Goal: Information Seeking & Learning: Understand process/instructions

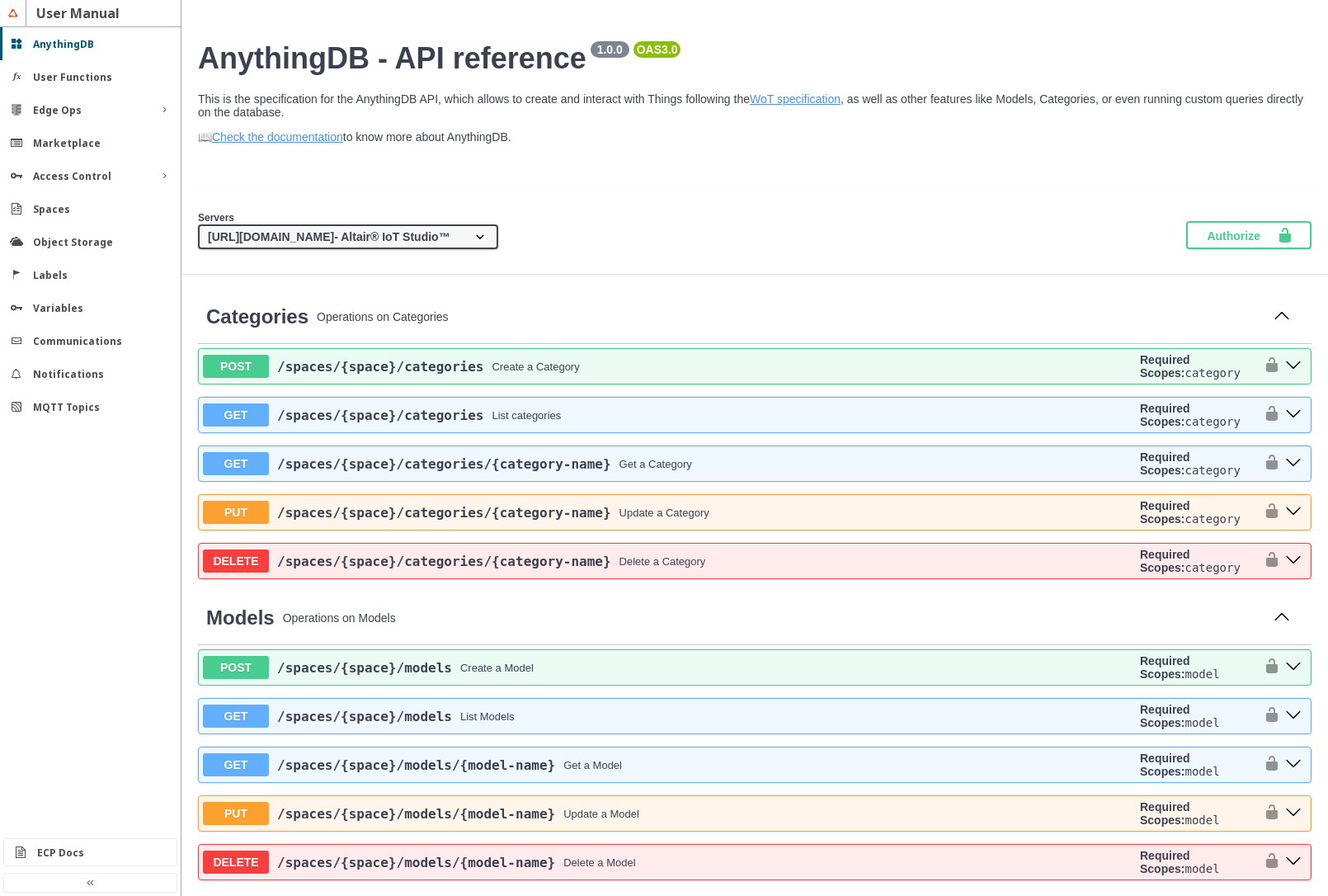
scroll to position [4255, 0]
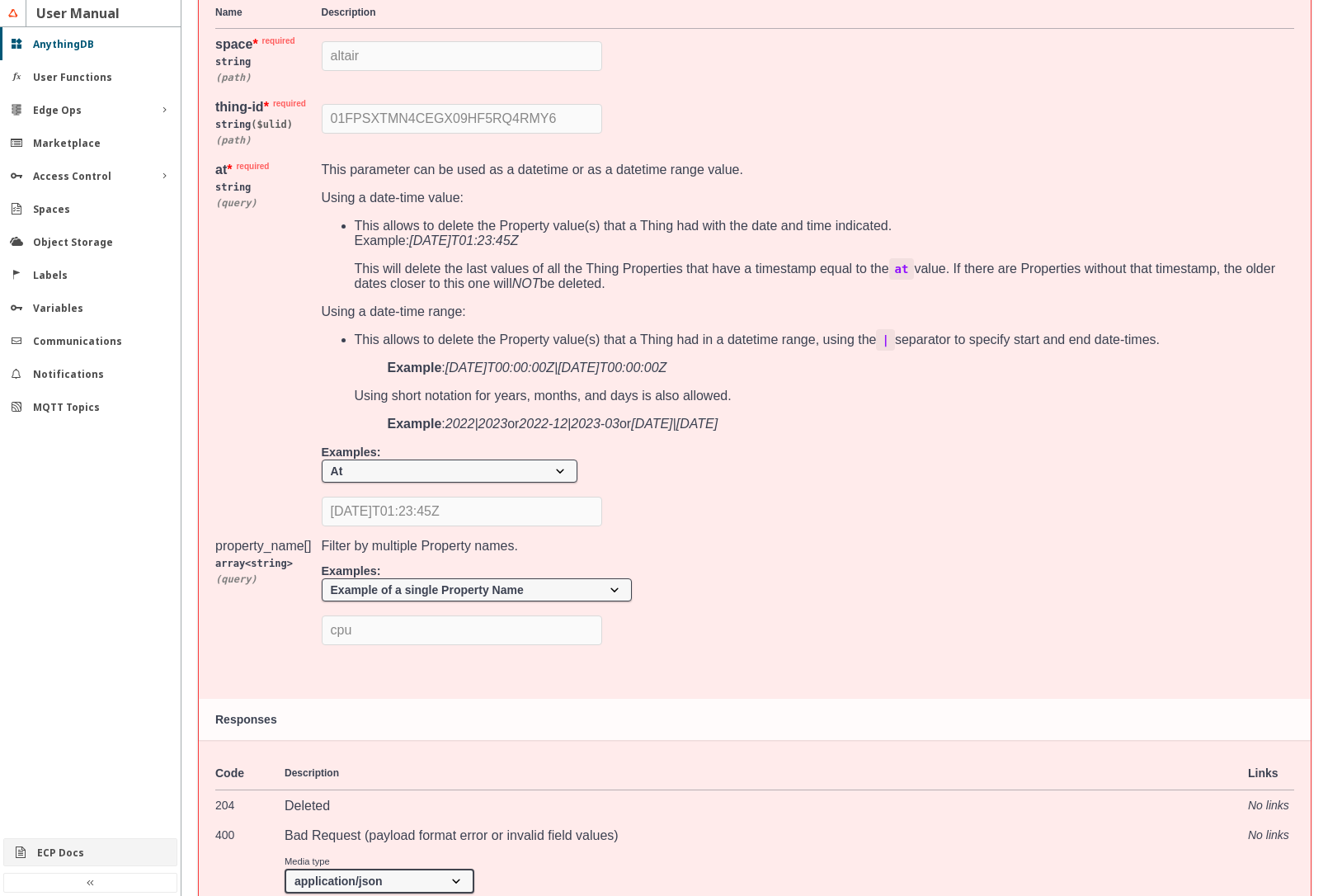
click at [0, 0] on slot "ECP Docs" at bounding box center [0, 0] width 0 height 0
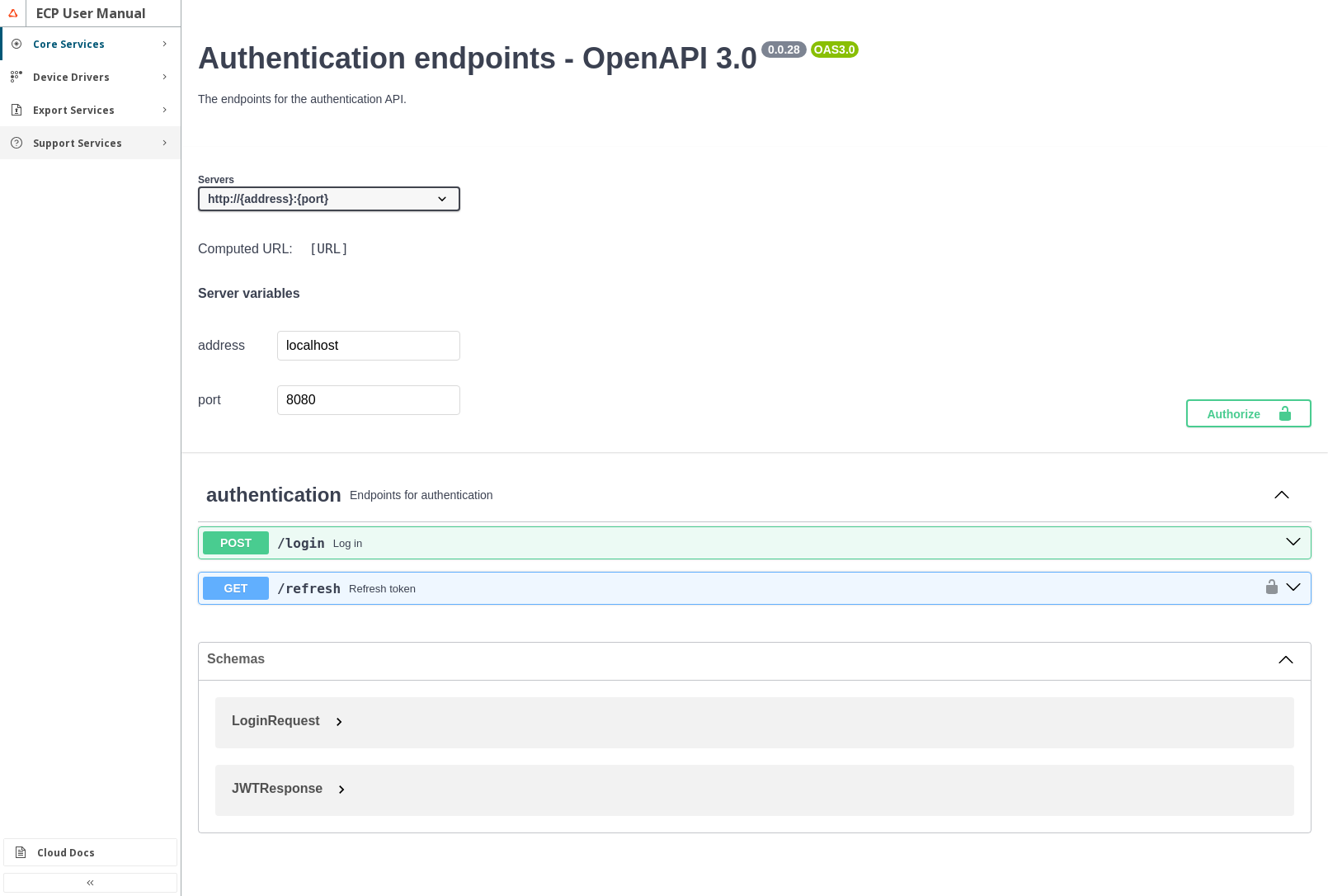
click at [88, 150] on div "Support Services" at bounding box center [90, 142] width 181 height 33
click at [90, 177] on div "Functions" at bounding box center [97, 174] width 108 height 14
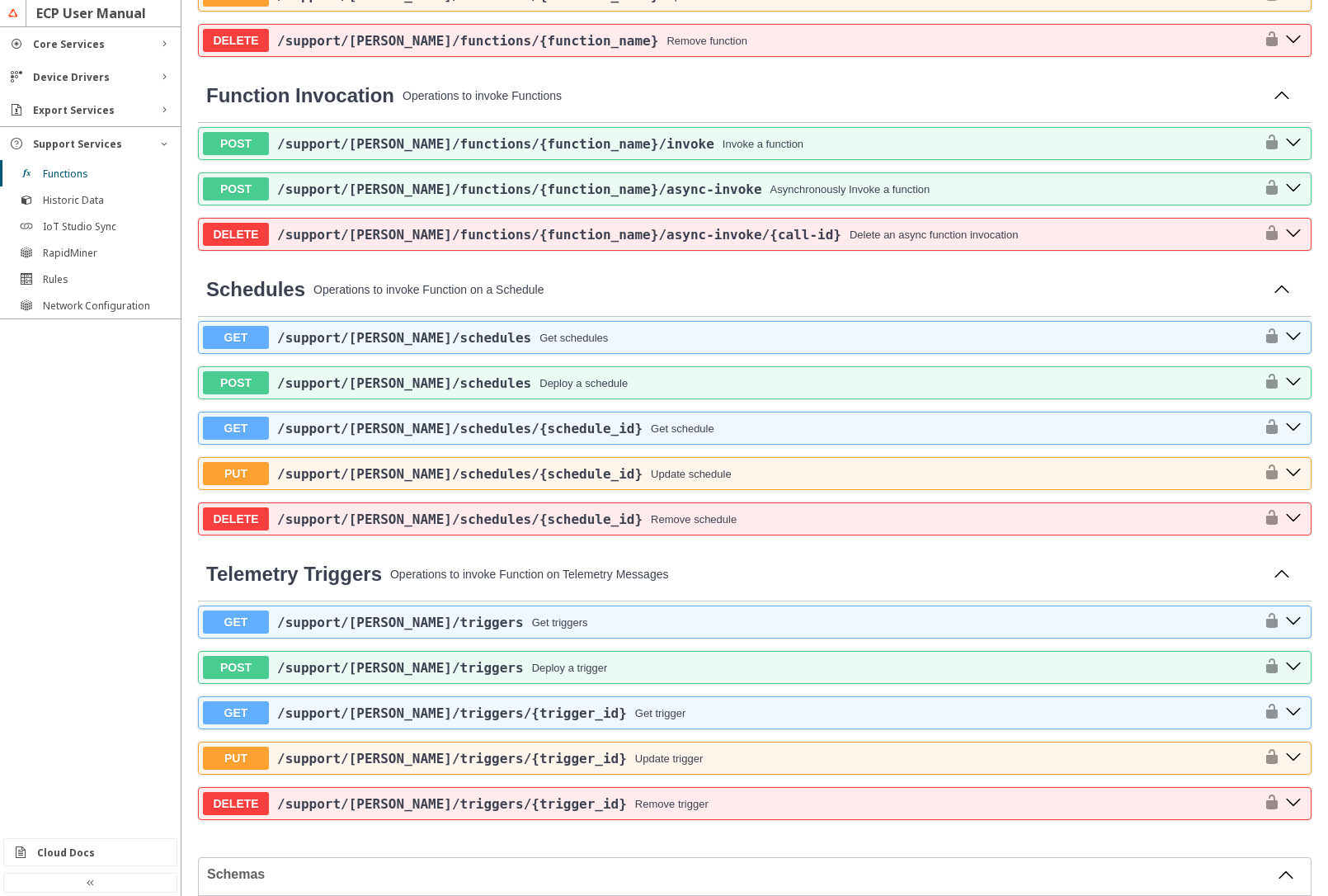
scroll to position [693, 0]
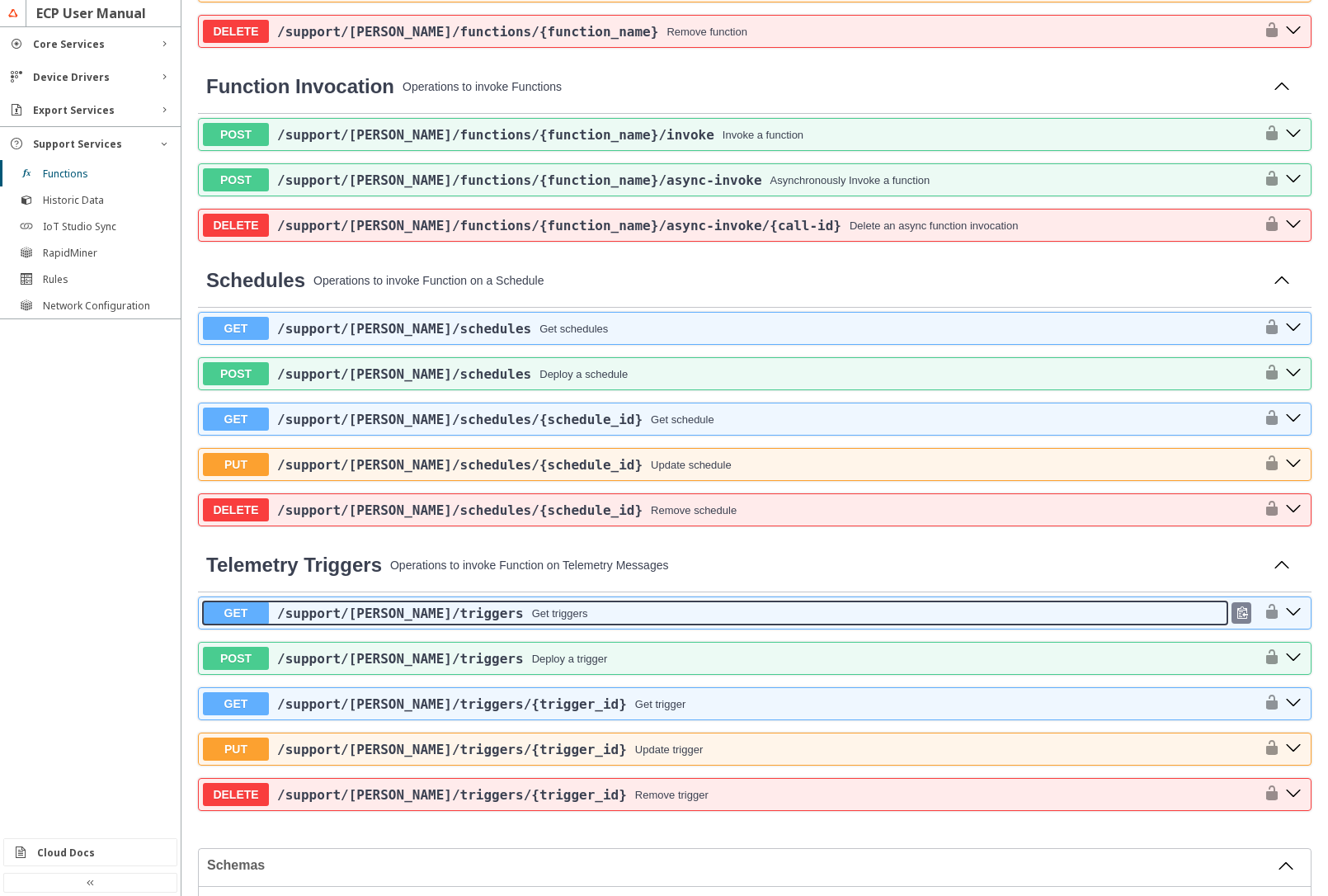
click at [533, 615] on div "Get triggers" at bounding box center [561, 613] width 56 height 13
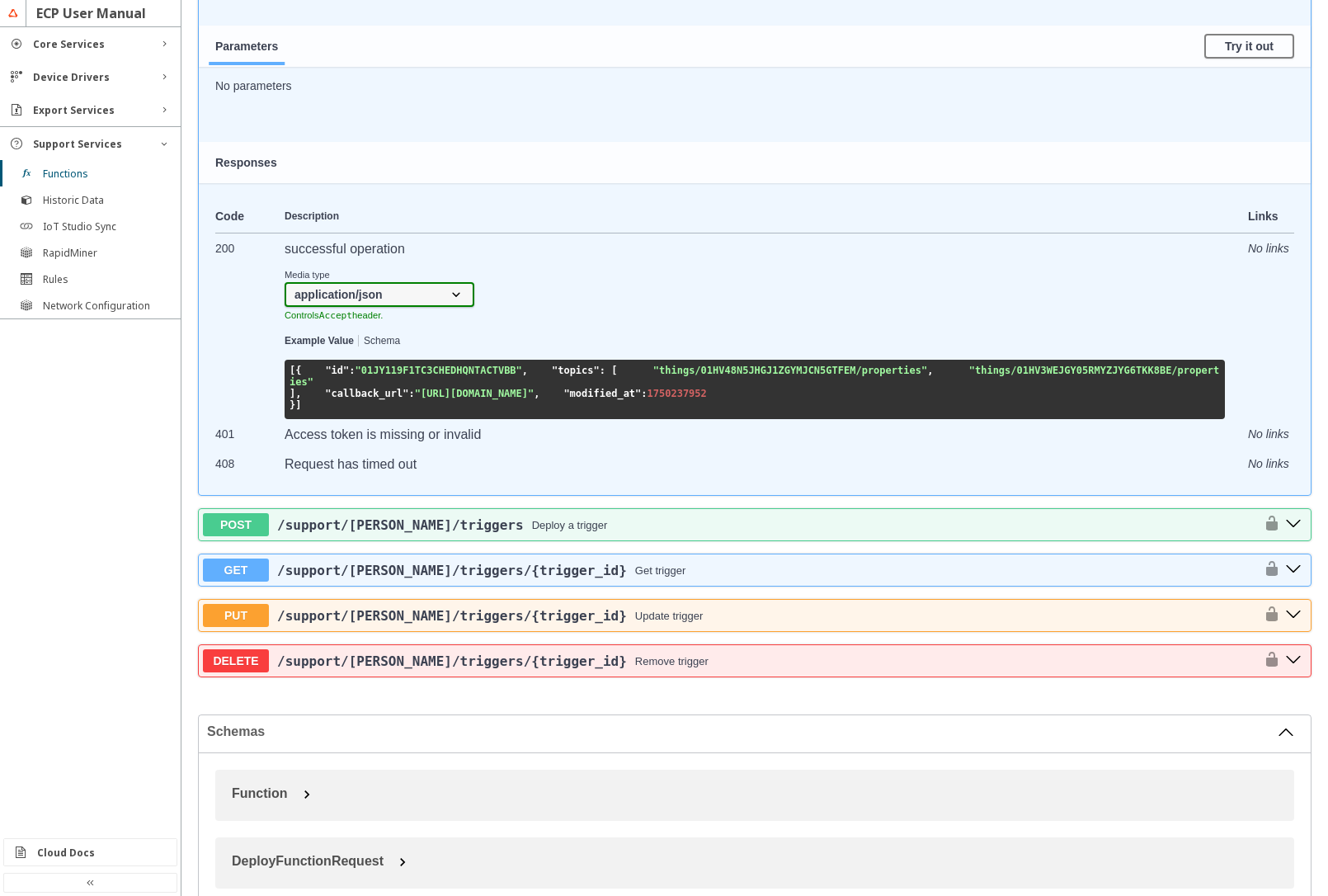
scroll to position [1386, 0]
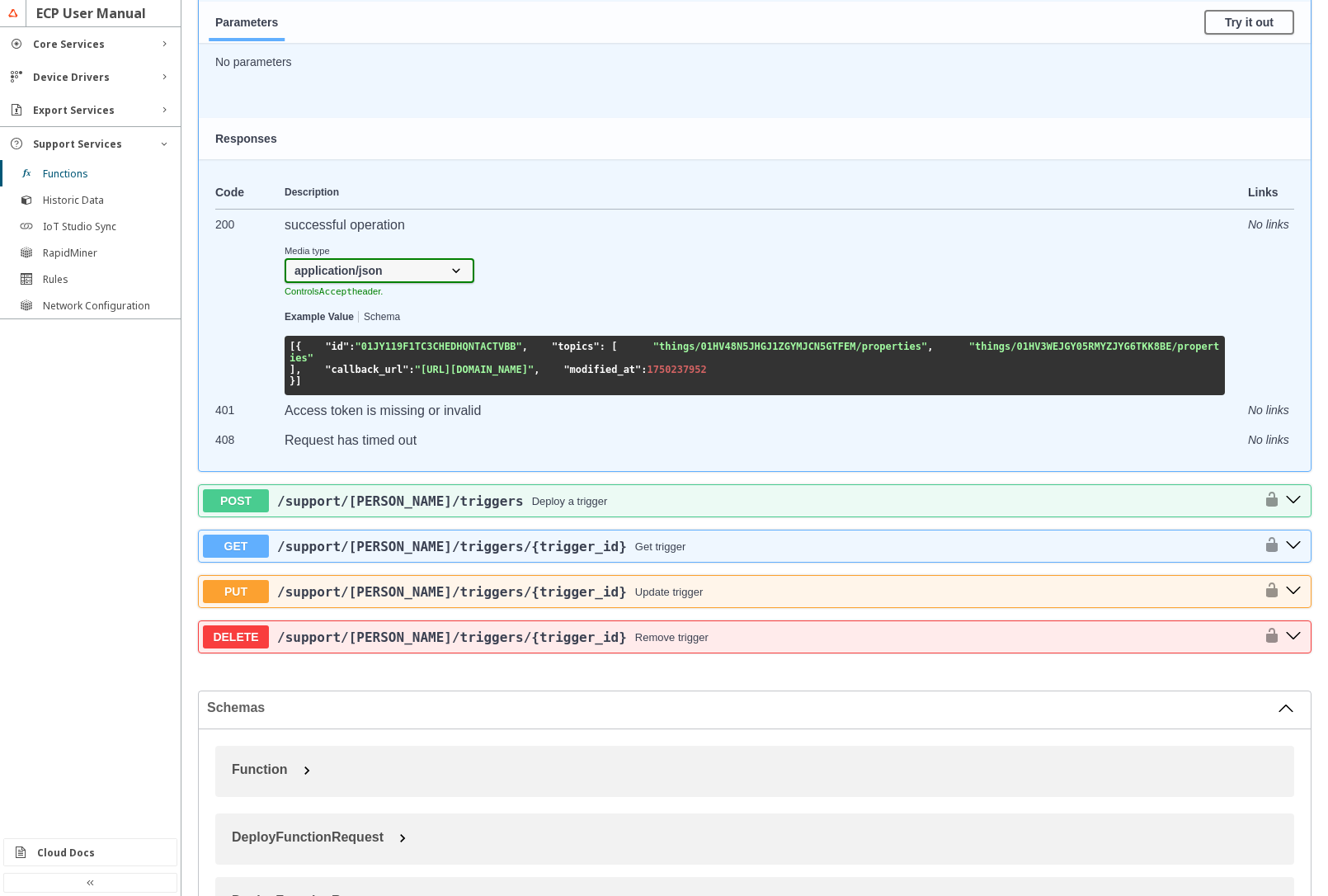
click at [400, 320] on button "Schema" at bounding box center [382, 318] width 36 height 12
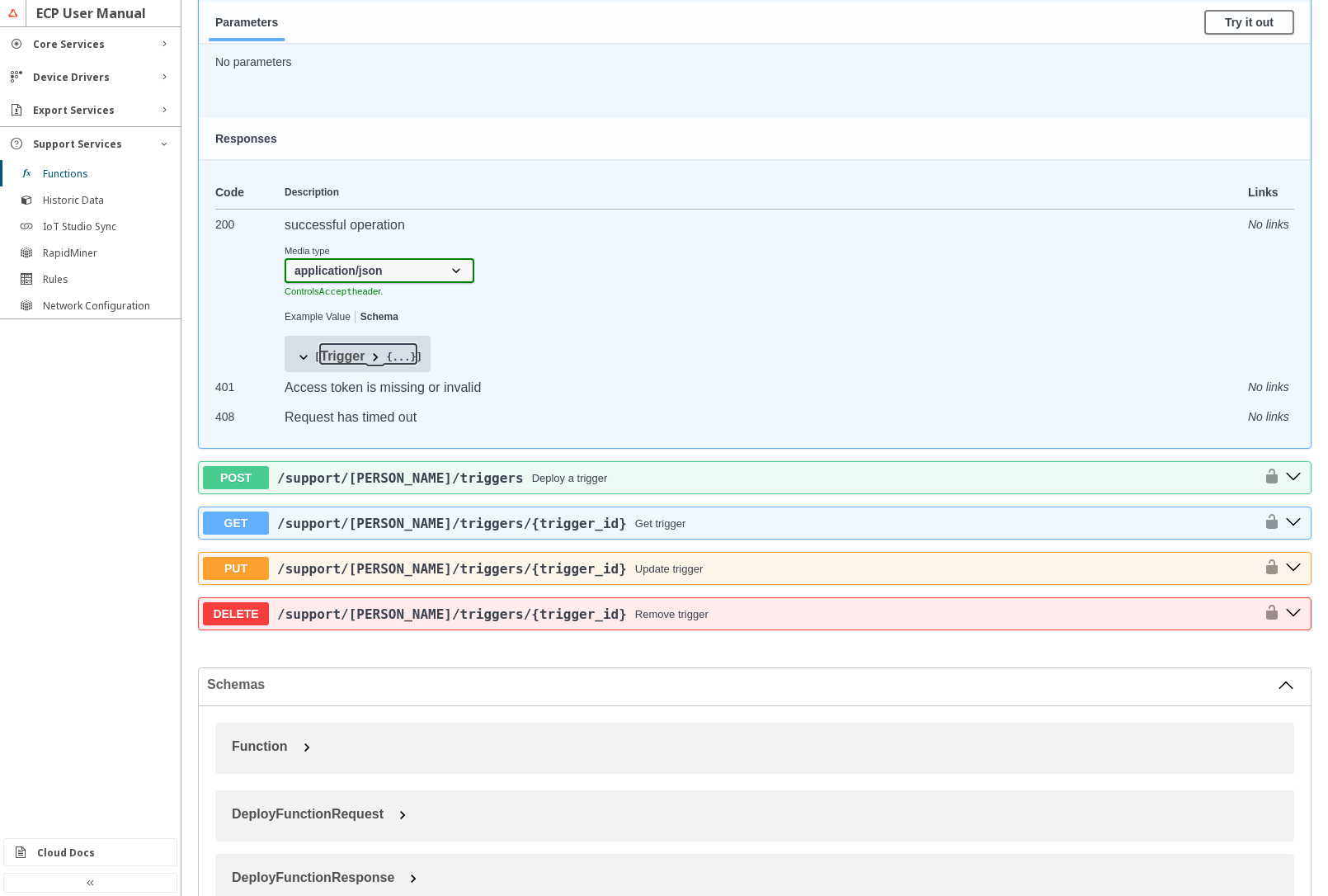
click at [374, 363] on span at bounding box center [375, 357] width 16 height 16
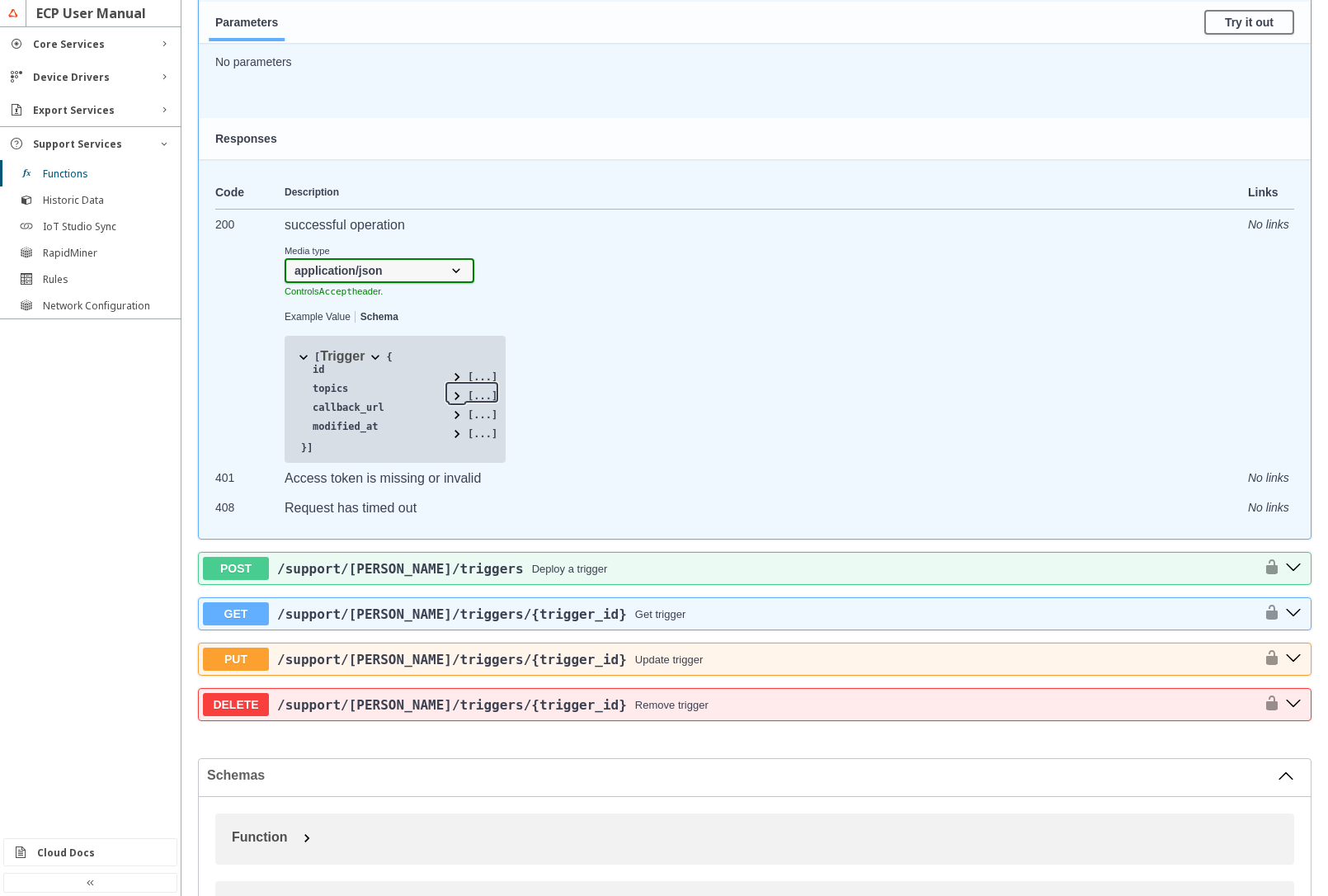
click at [457, 394] on span at bounding box center [456, 395] width 16 height 16
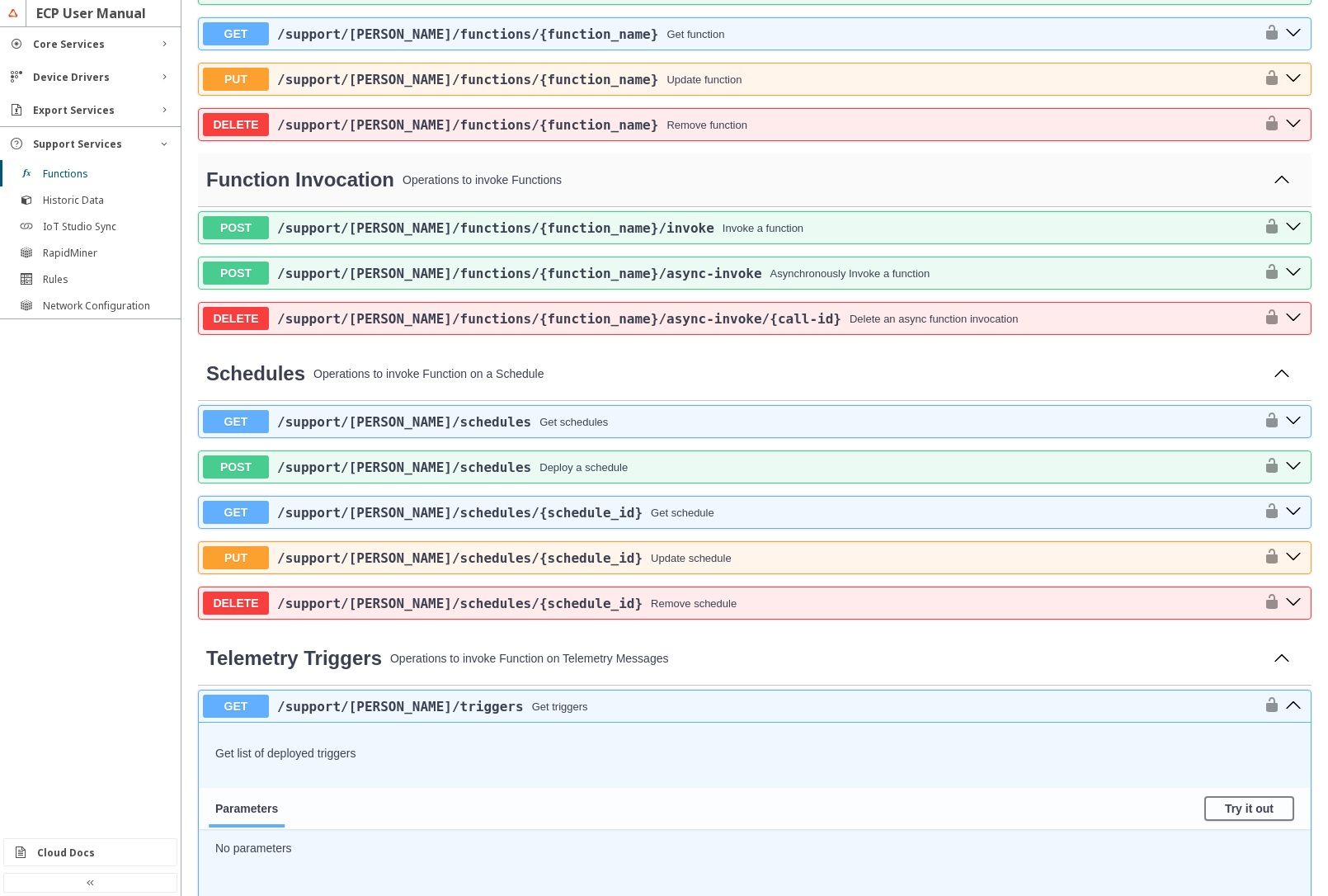
scroll to position [396, 0]
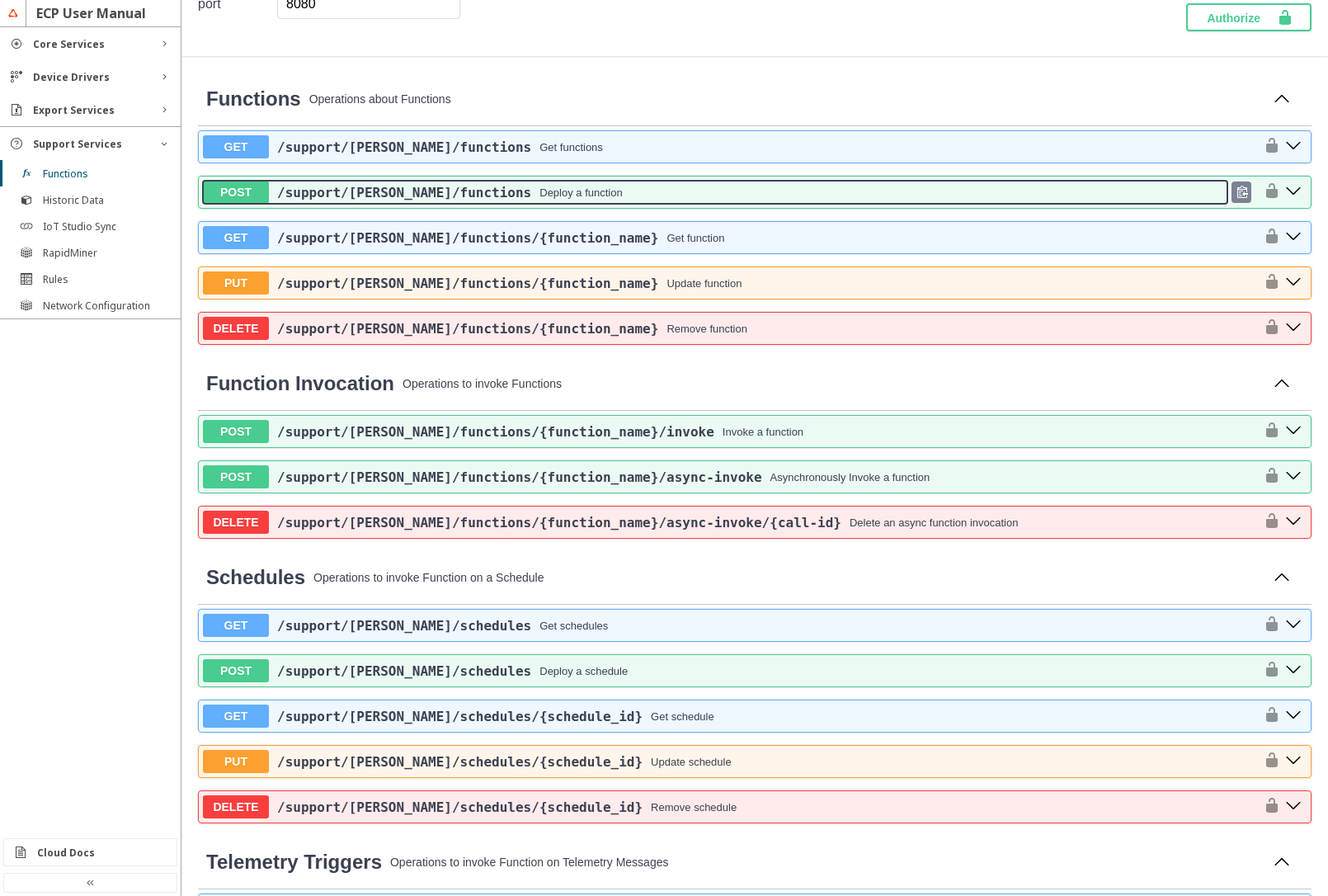
click at [601, 187] on div "/support /[PERSON_NAME] /functions Deploy a function" at bounding box center [748, 192] width 959 height 15
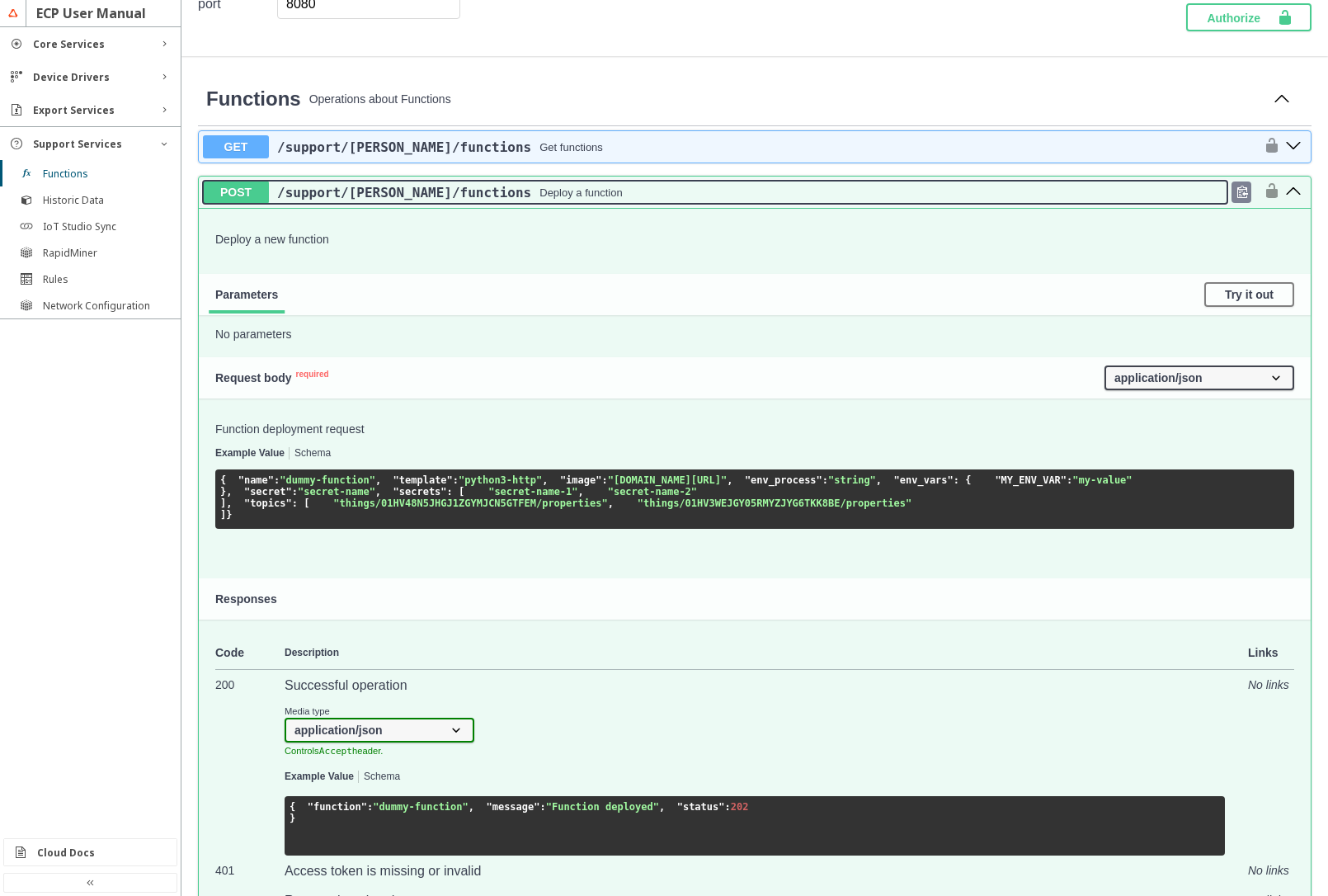
click at [593, 199] on div "/support /[PERSON_NAME] /functions Deploy a function" at bounding box center [748, 192] width 959 height 15
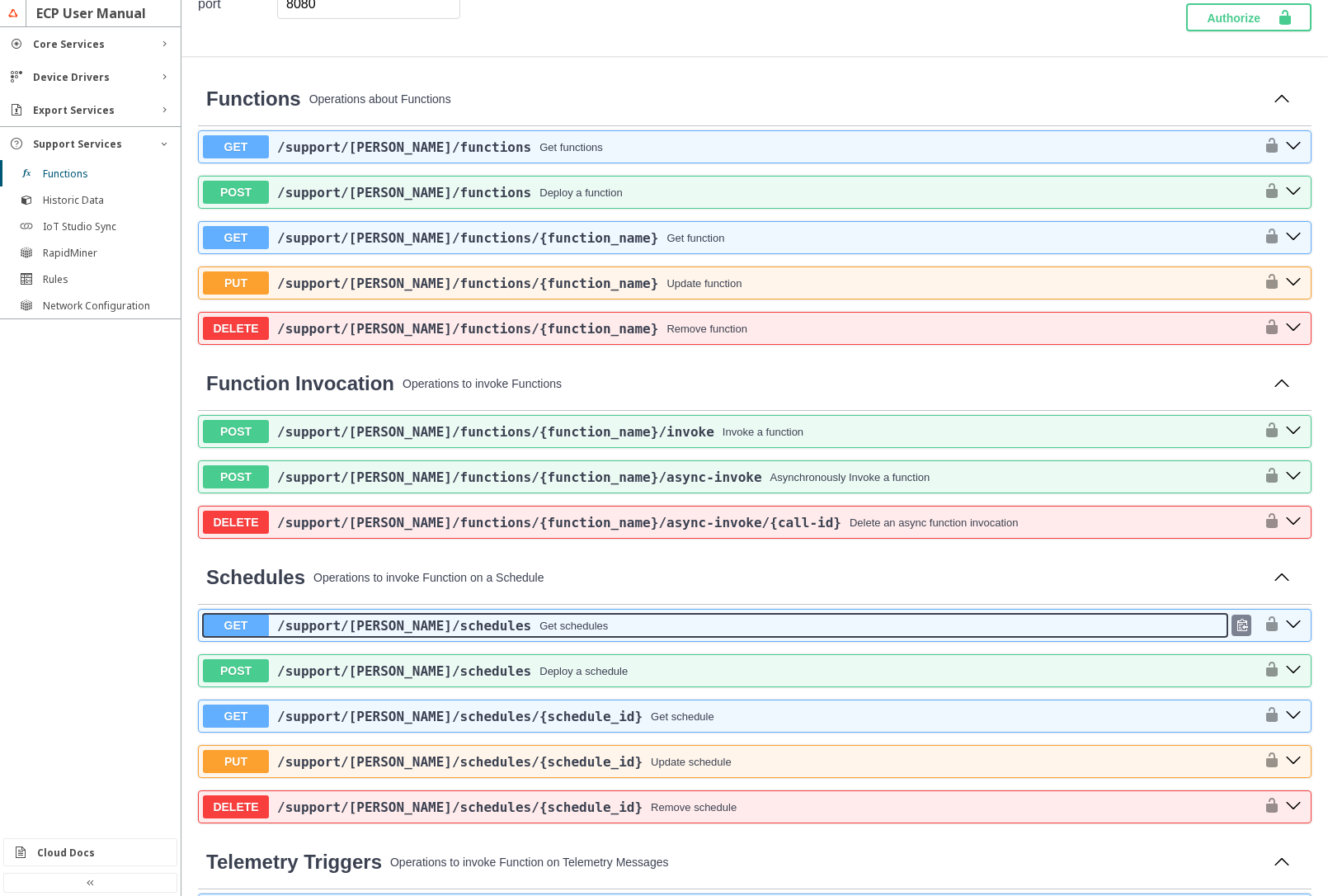
click at [600, 630] on div "/support /[PERSON_NAME] /schedules Get schedules" at bounding box center [748, 626] width 959 height 15
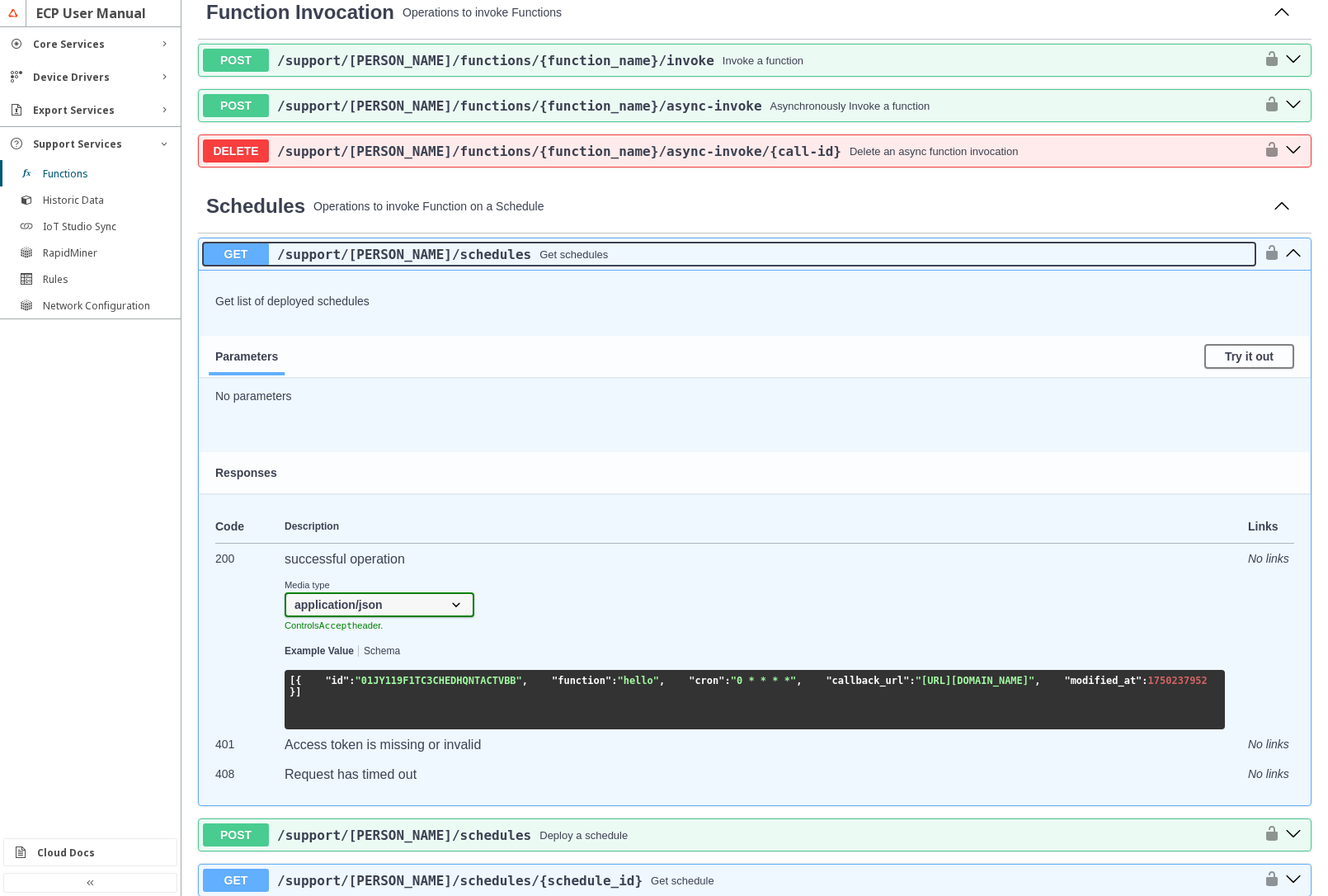
scroll to position [891, 0]
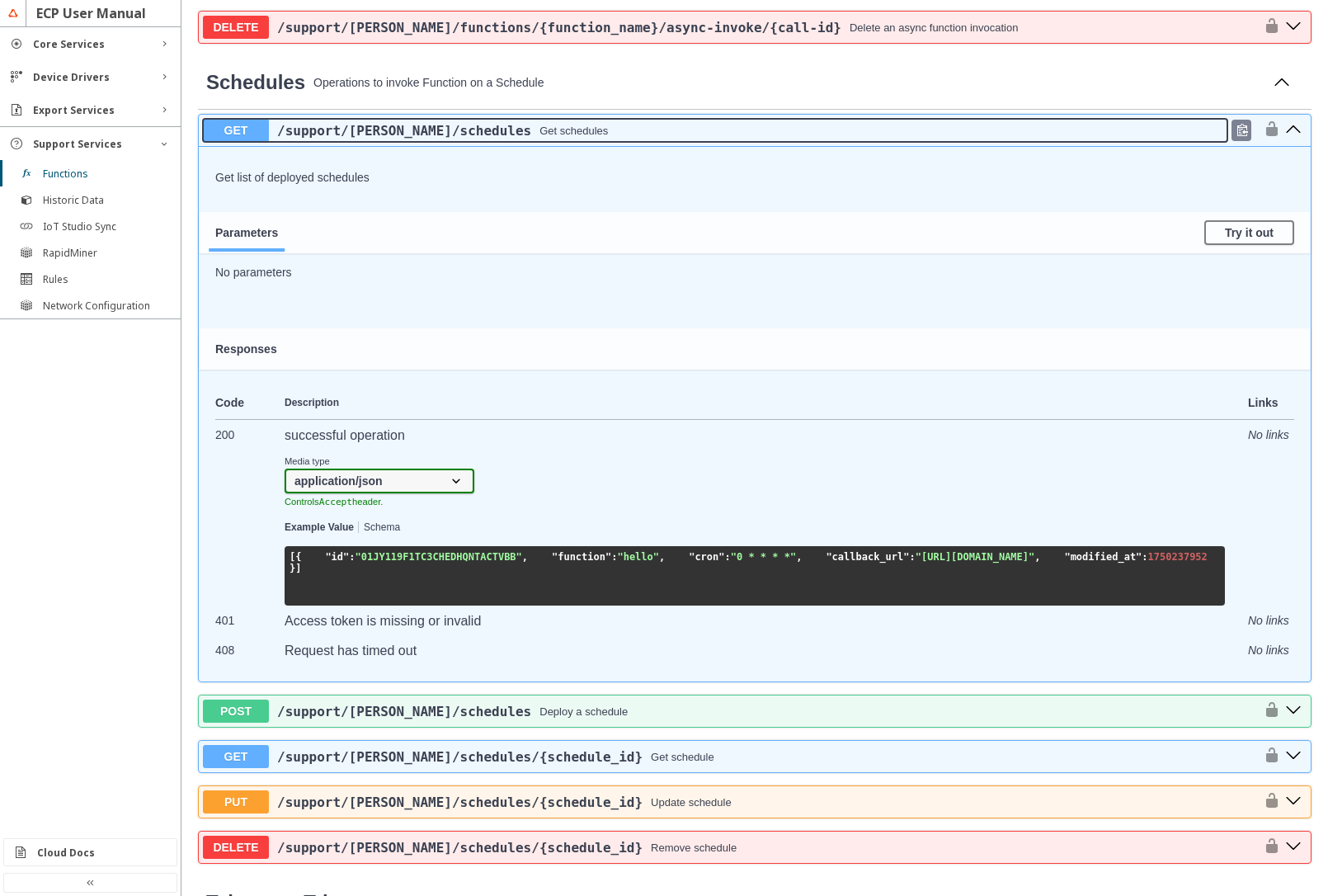
click at [541, 136] on div "/support /[PERSON_NAME] /schedules Get schedules" at bounding box center [748, 131] width 959 height 15
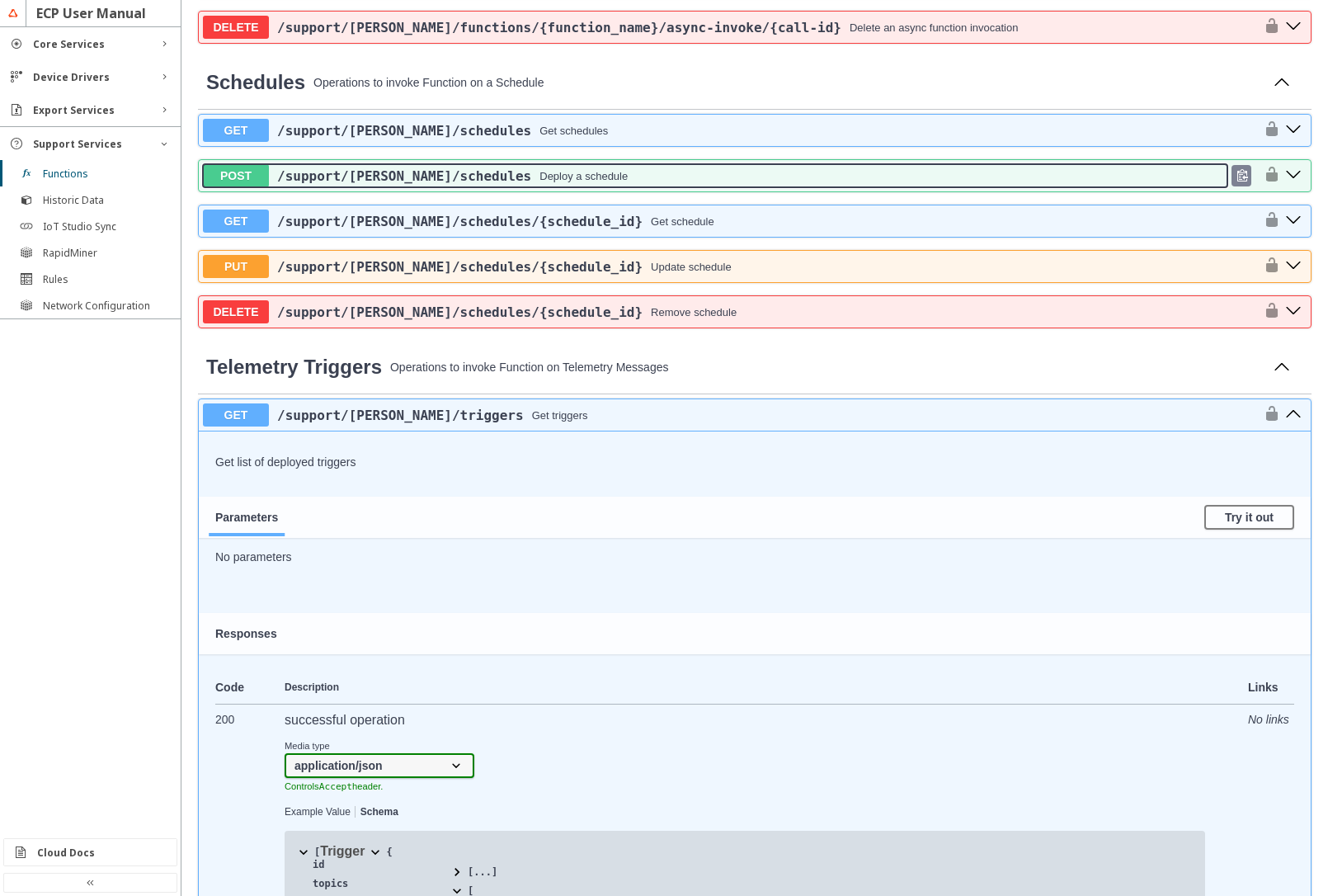
click at [539, 181] on div "Deploy a schedule" at bounding box center [583, 175] width 88 height 13
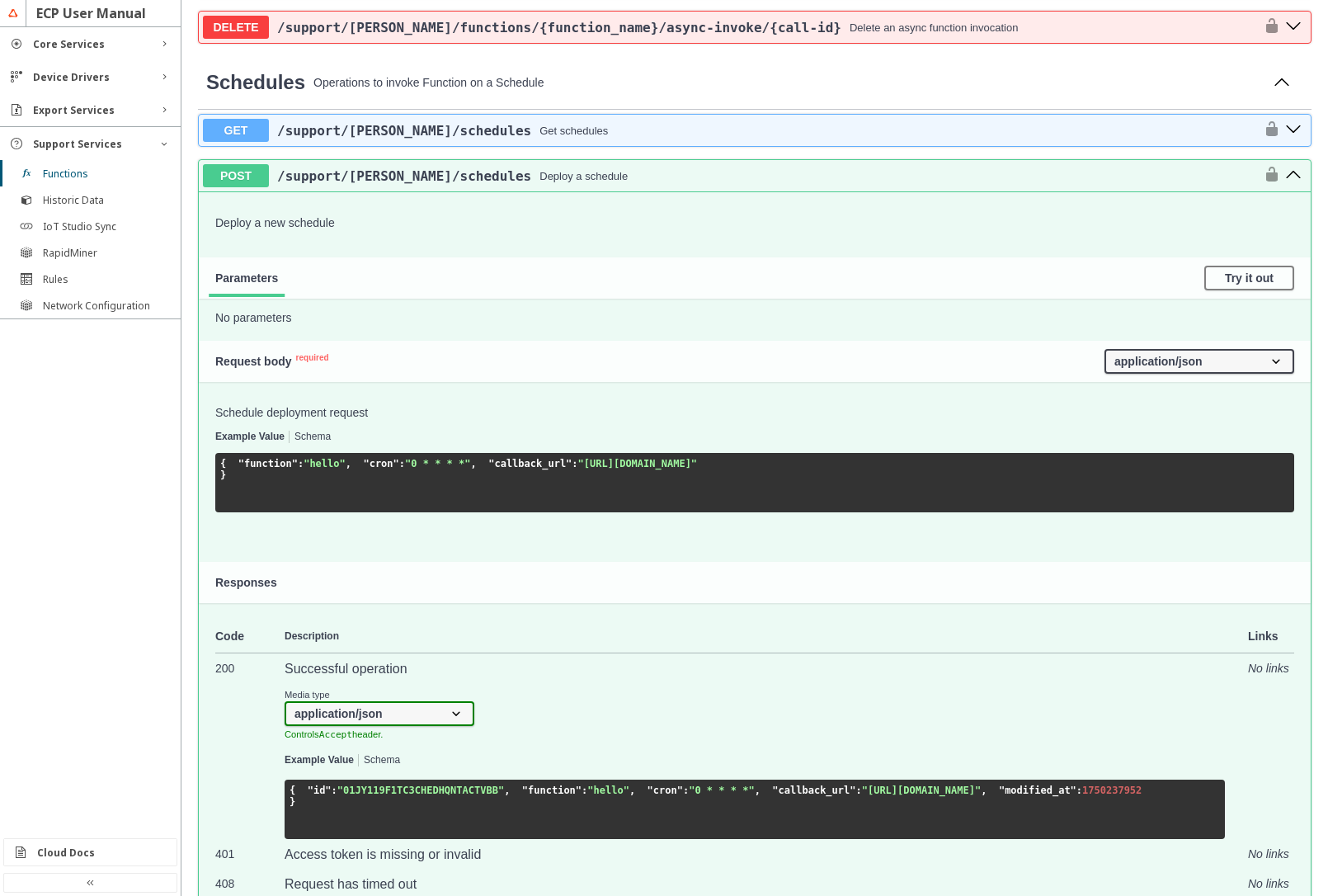
click at [304, 441] on button "Schema" at bounding box center [312, 437] width 36 height 12
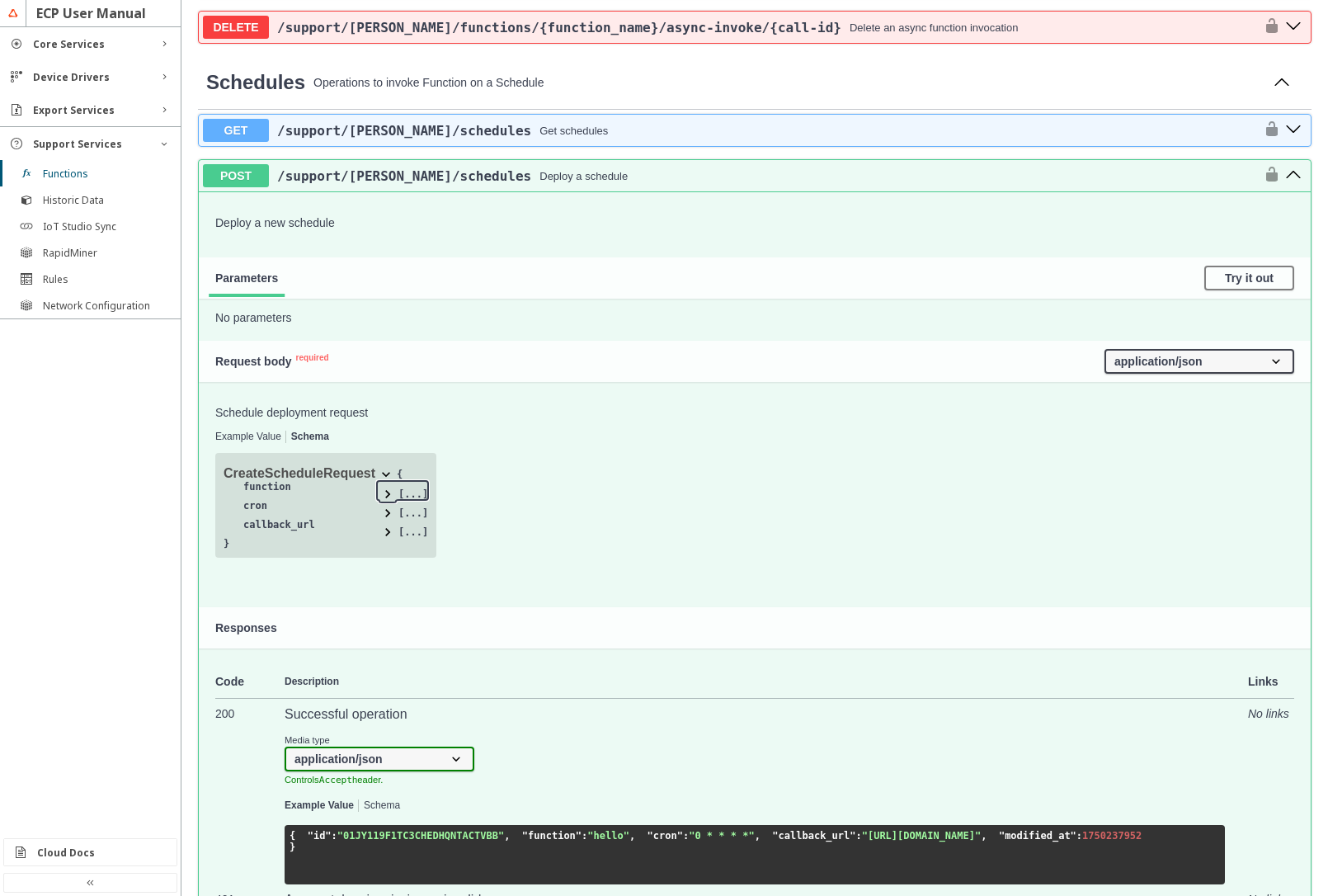
click at [388, 496] on span at bounding box center [388, 493] width 16 height 16
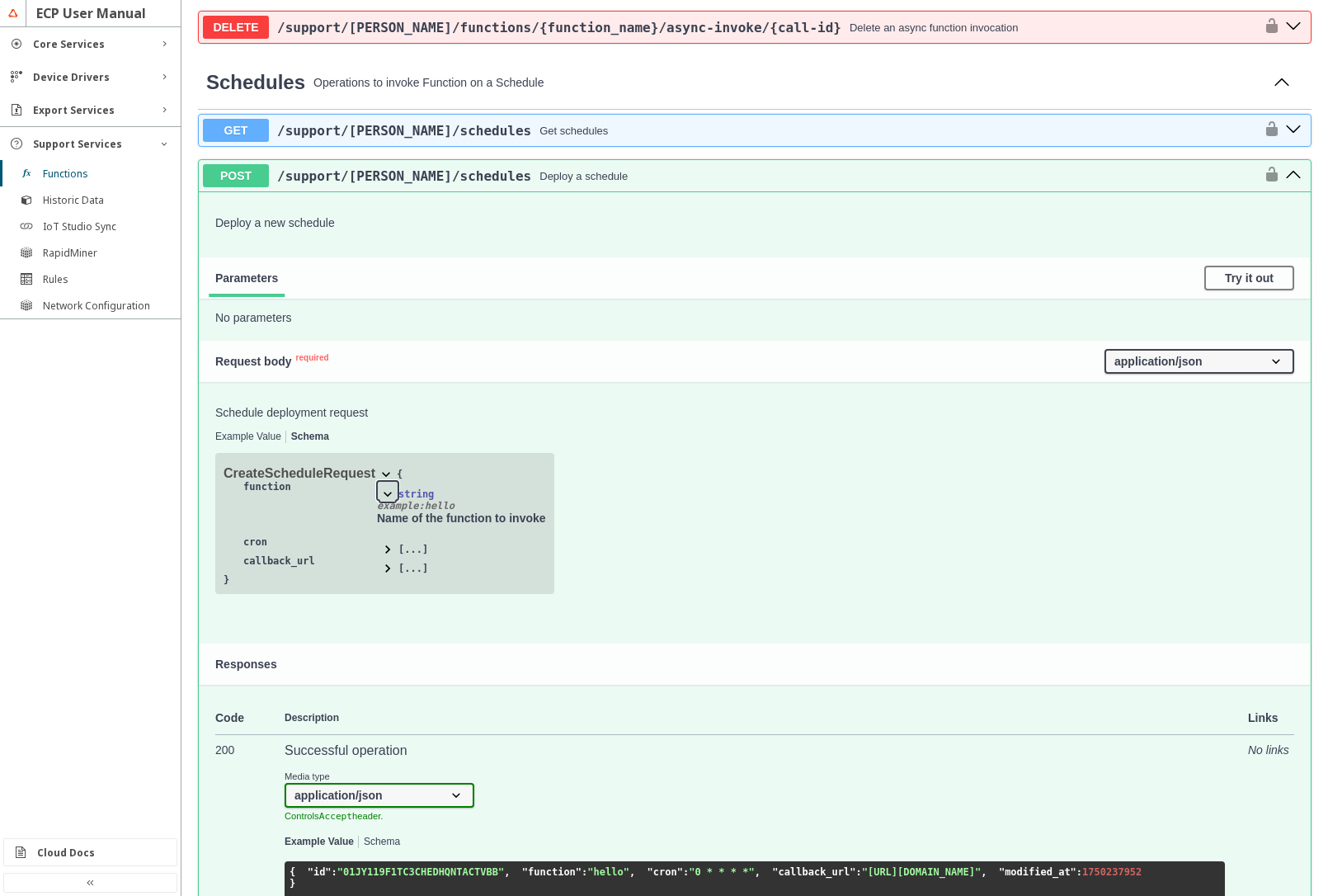
click at [388, 496] on span at bounding box center [388, 493] width 16 height 16
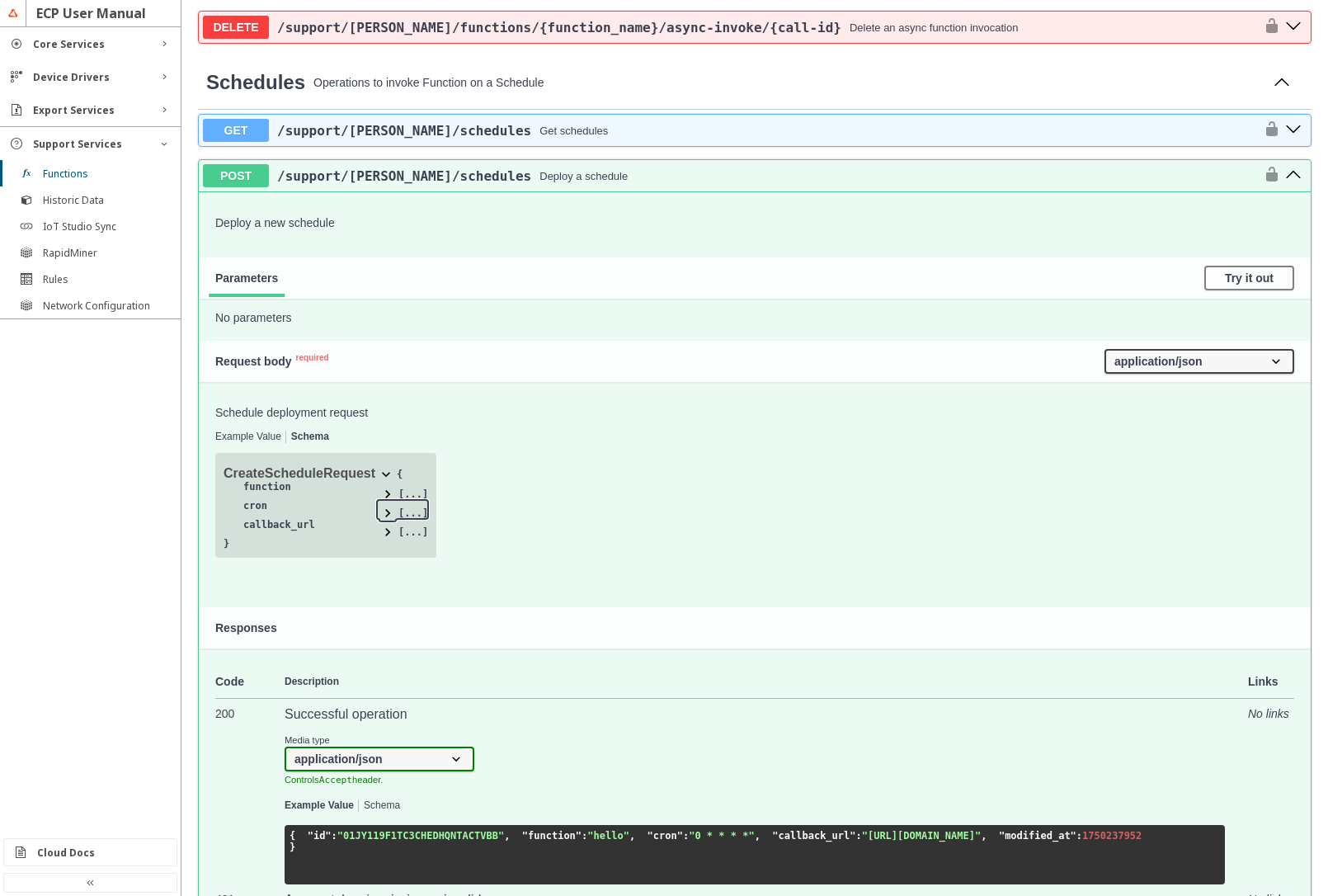
click at [382, 512] on span at bounding box center [388, 512] width 16 height 16
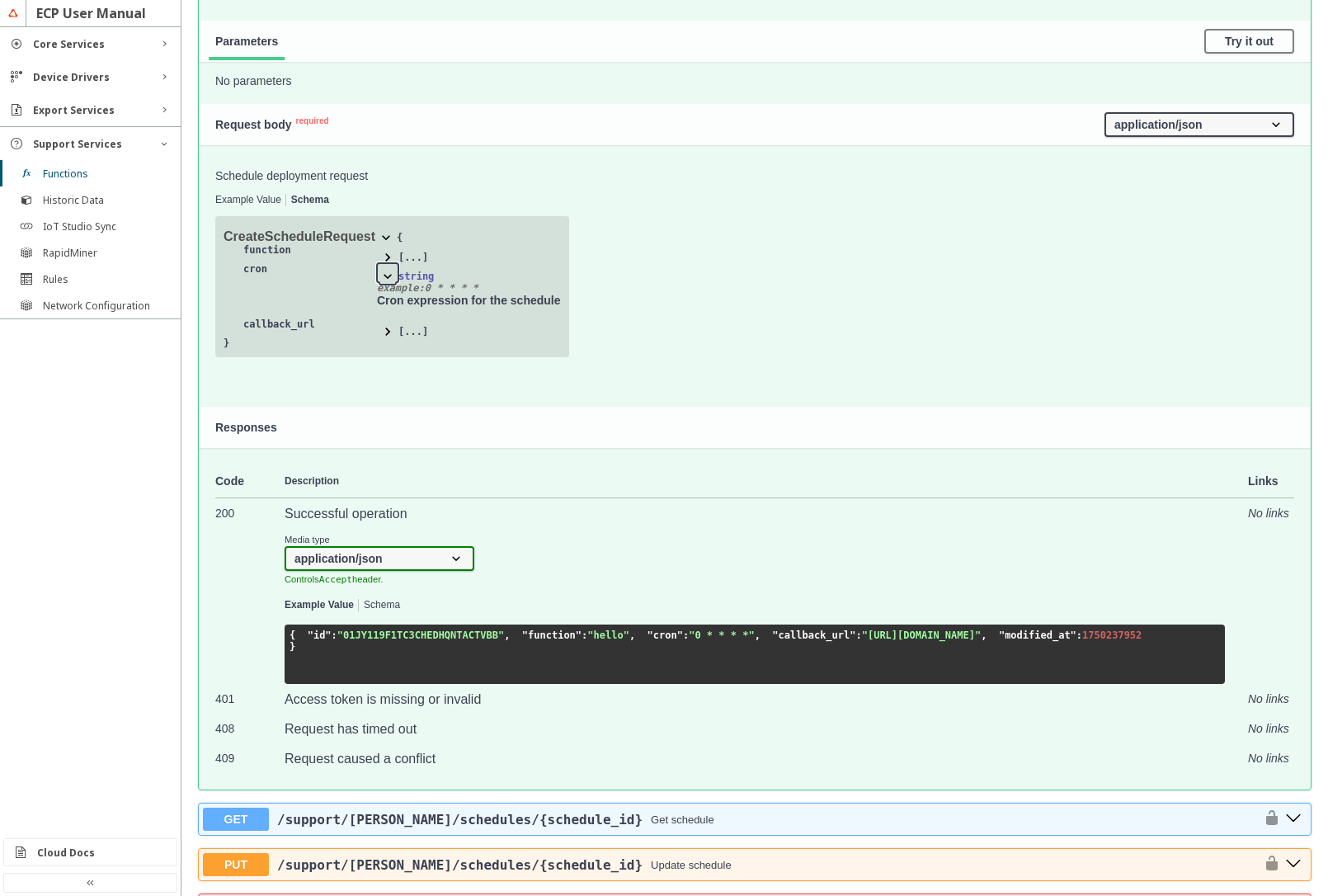
scroll to position [1188, 0]
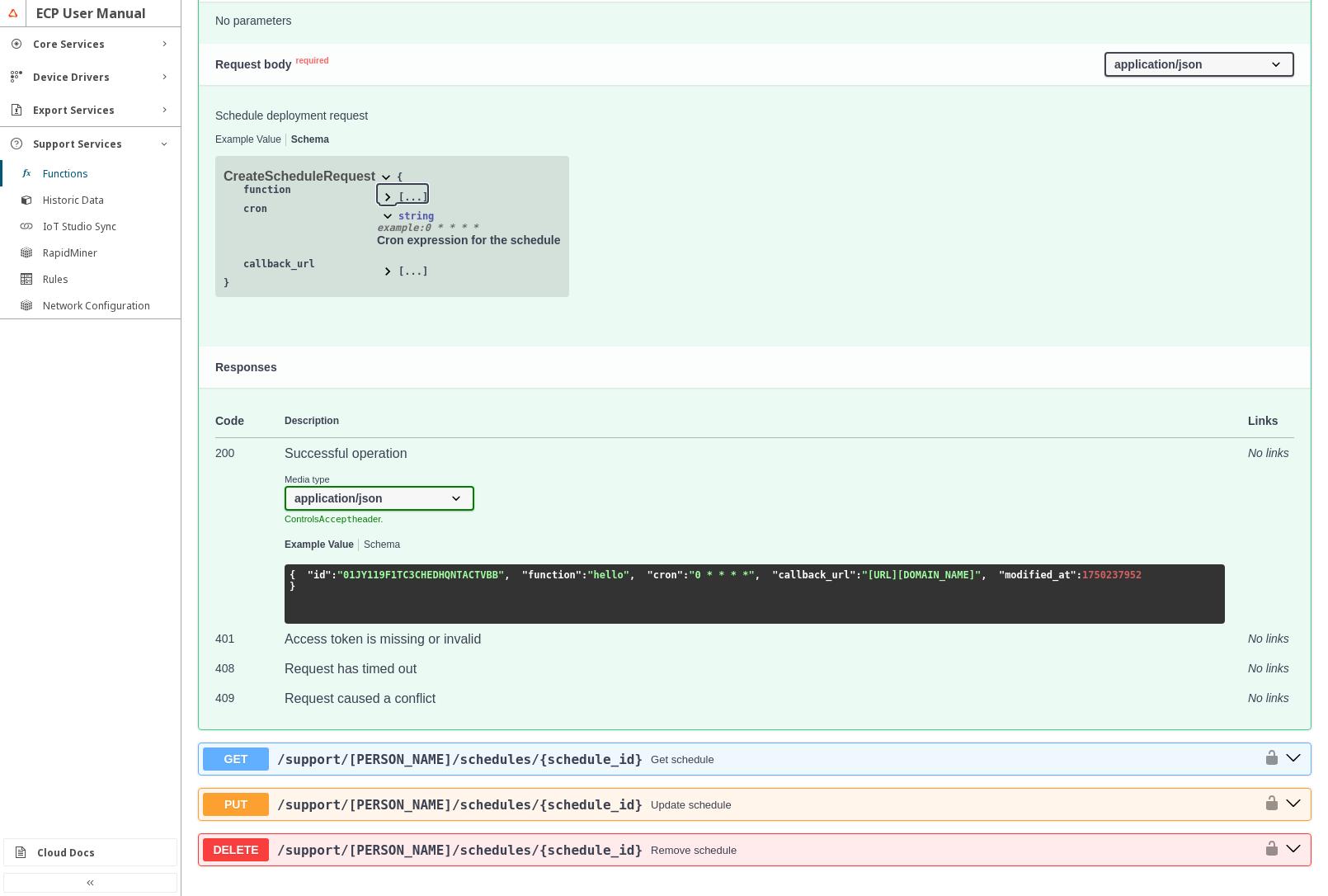
click at [382, 195] on span at bounding box center [388, 197] width 16 height 16
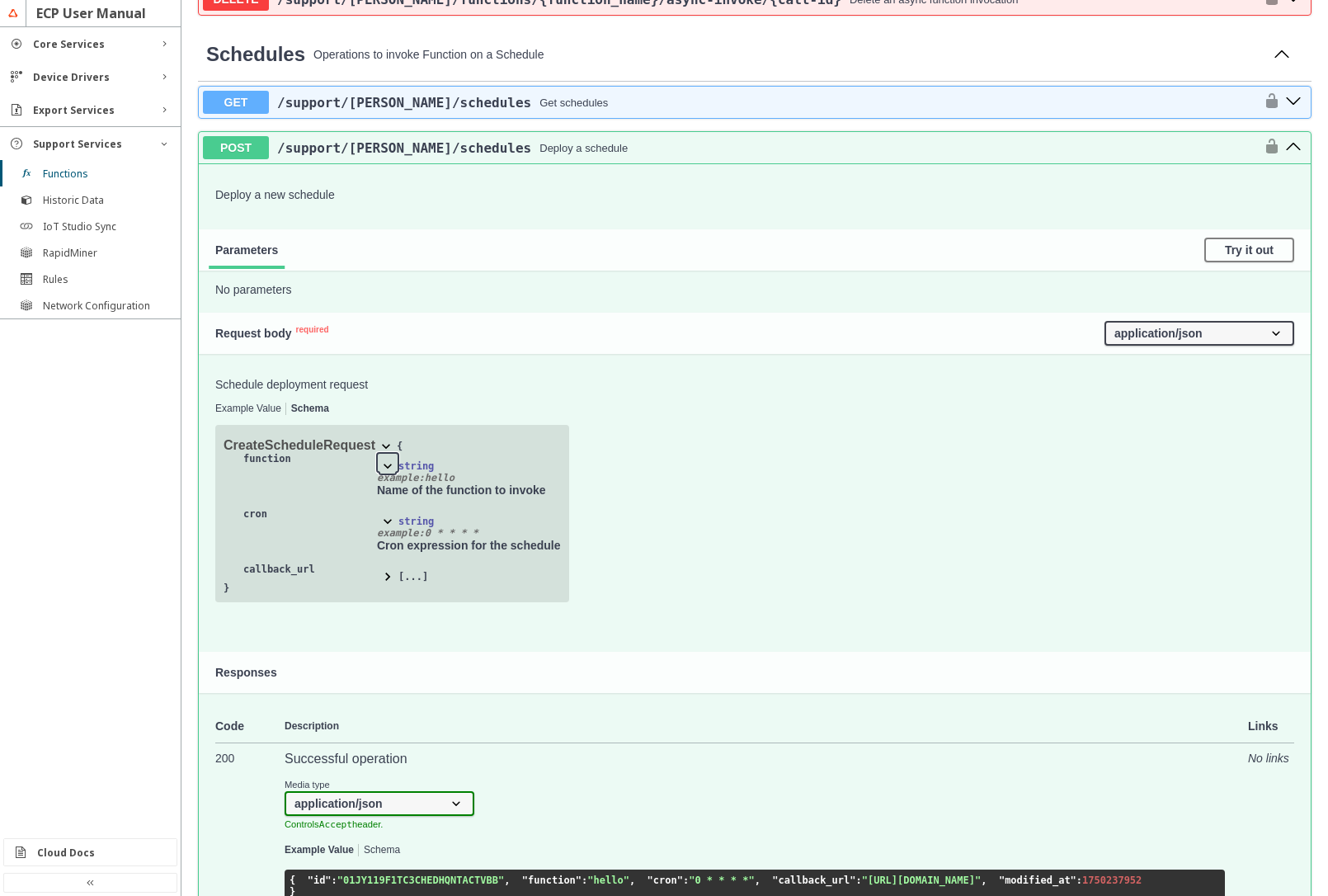
scroll to position [792, 0]
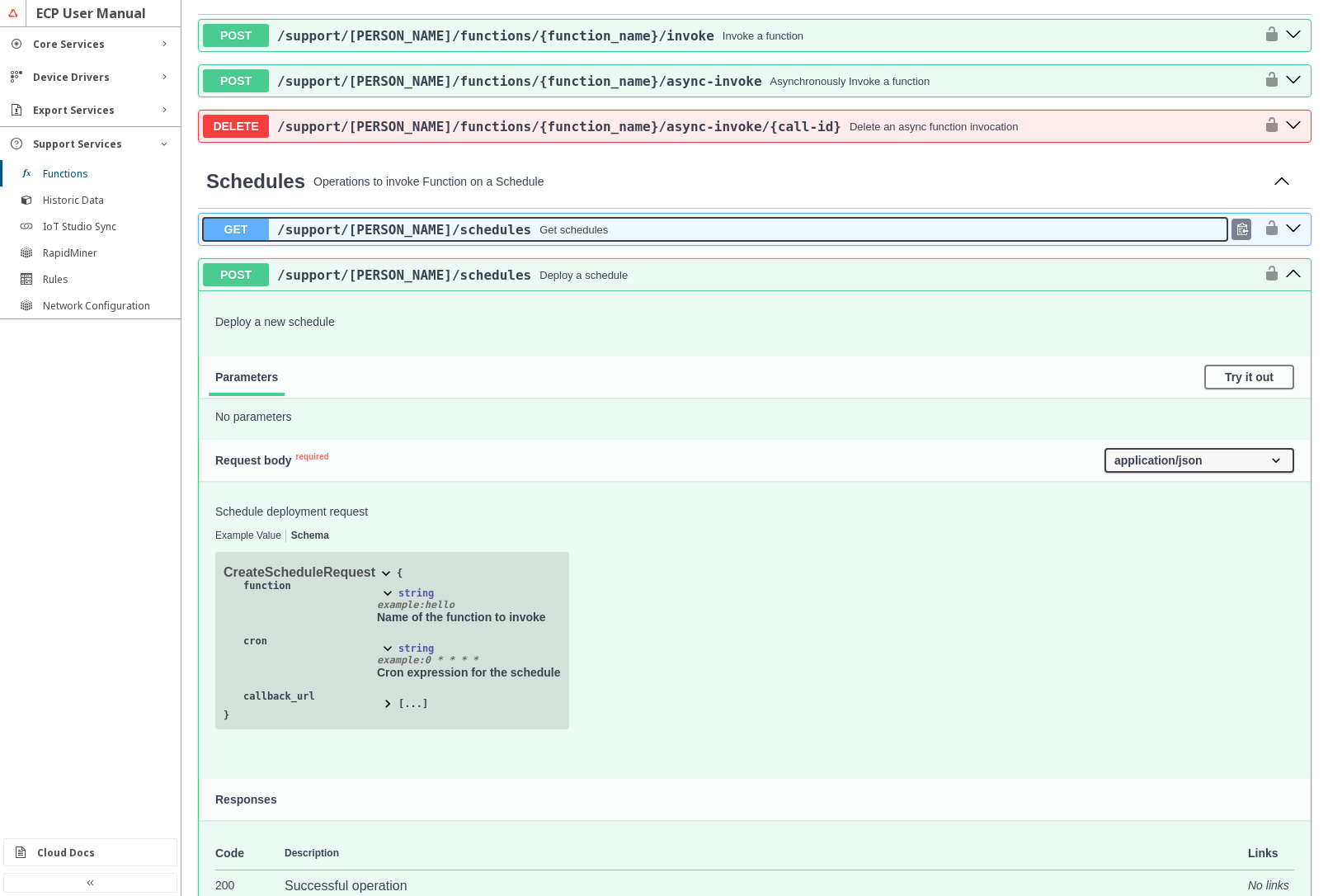
click at [577, 230] on div "/support /[PERSON_NAME] /schedules Get schedules" at bounding box center [748, 230] width 959 height 15
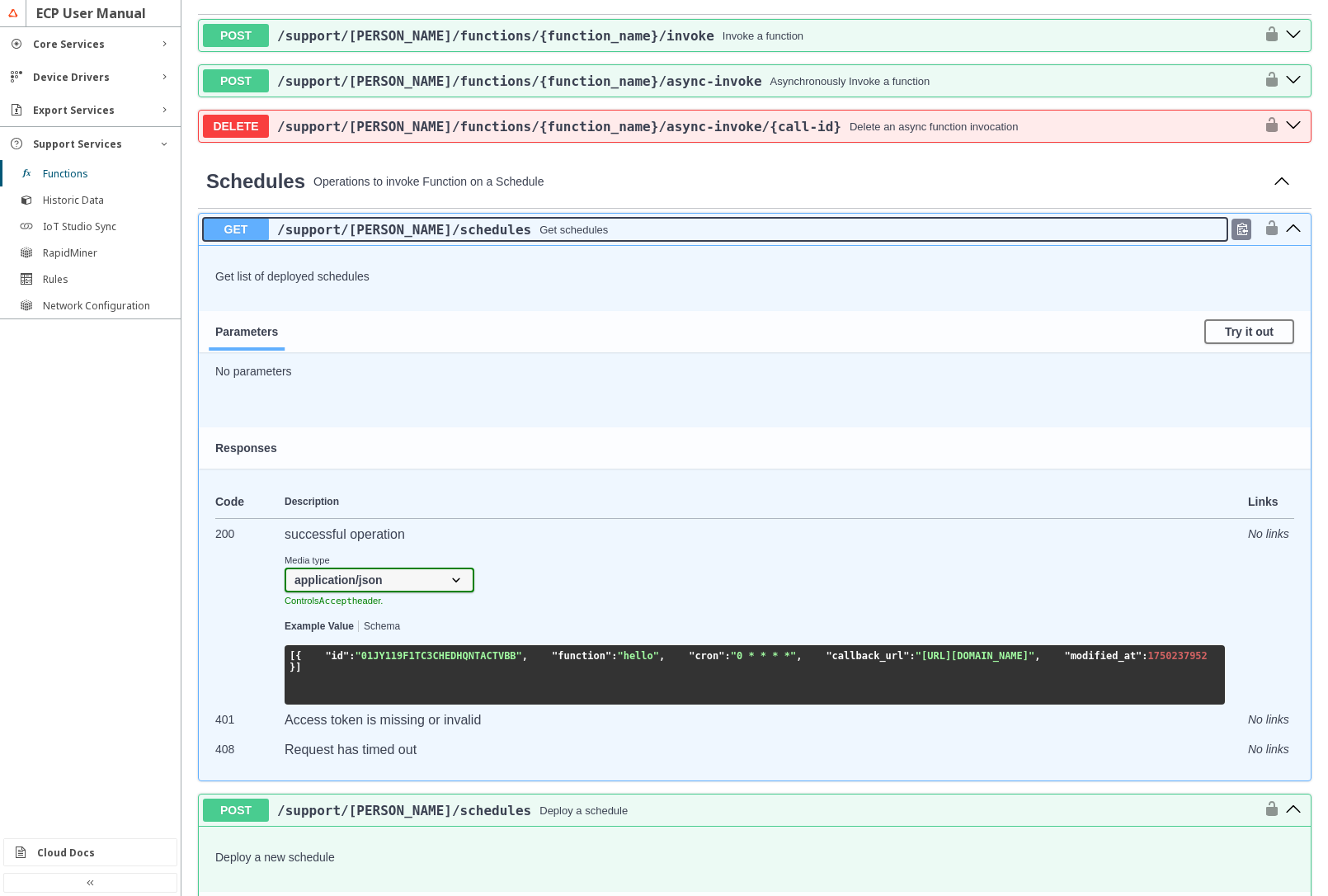
click at [544, 229] on div "/support /[PERSON_NAME] /schedules Get schedules" at bounding box center [748, 230] width 959 height 15
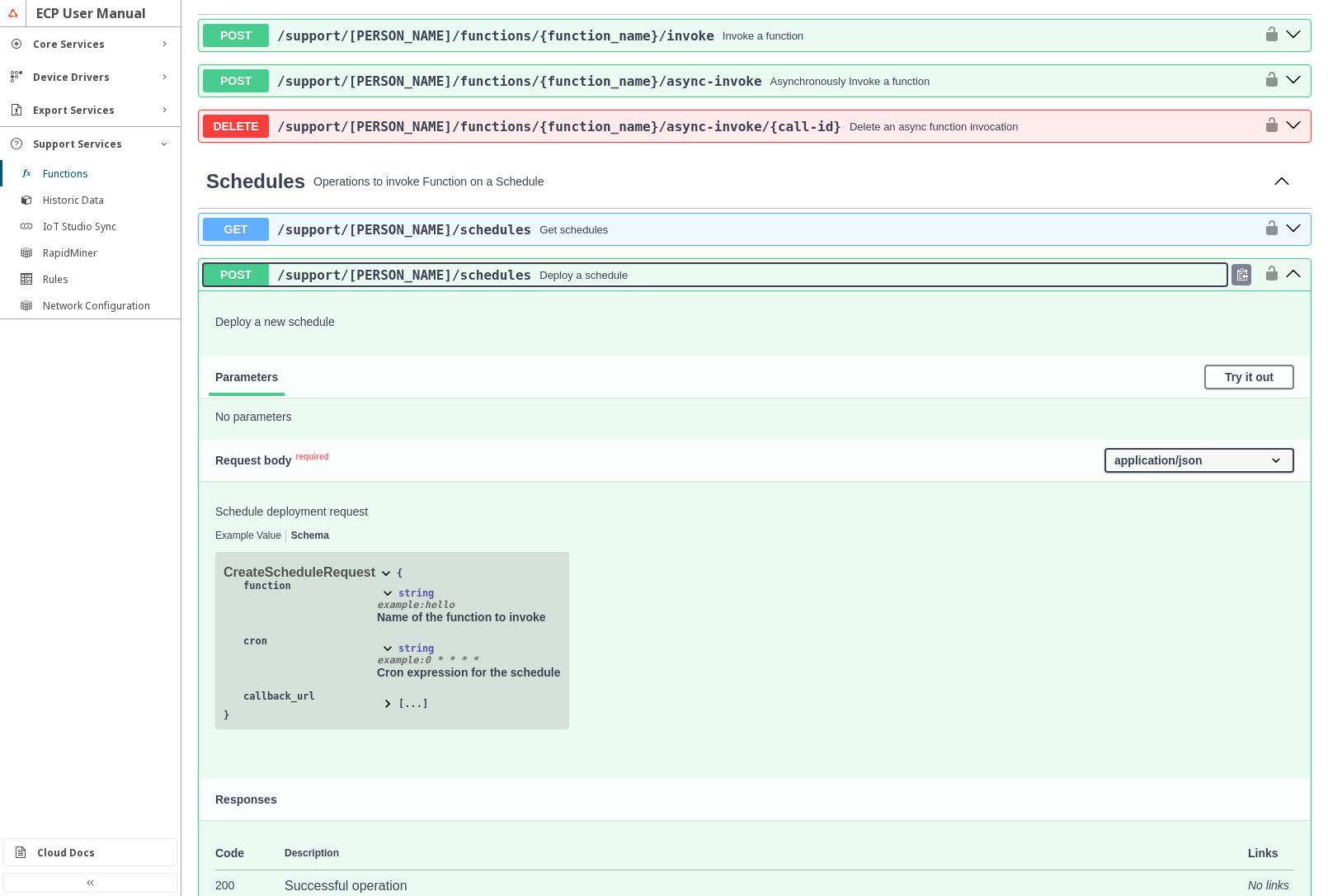
click at [571, 280] on div "/support /[PERSON_NAME] /schedules Deploy a schedule" at bounding box center [748, 275] width 959 height 15
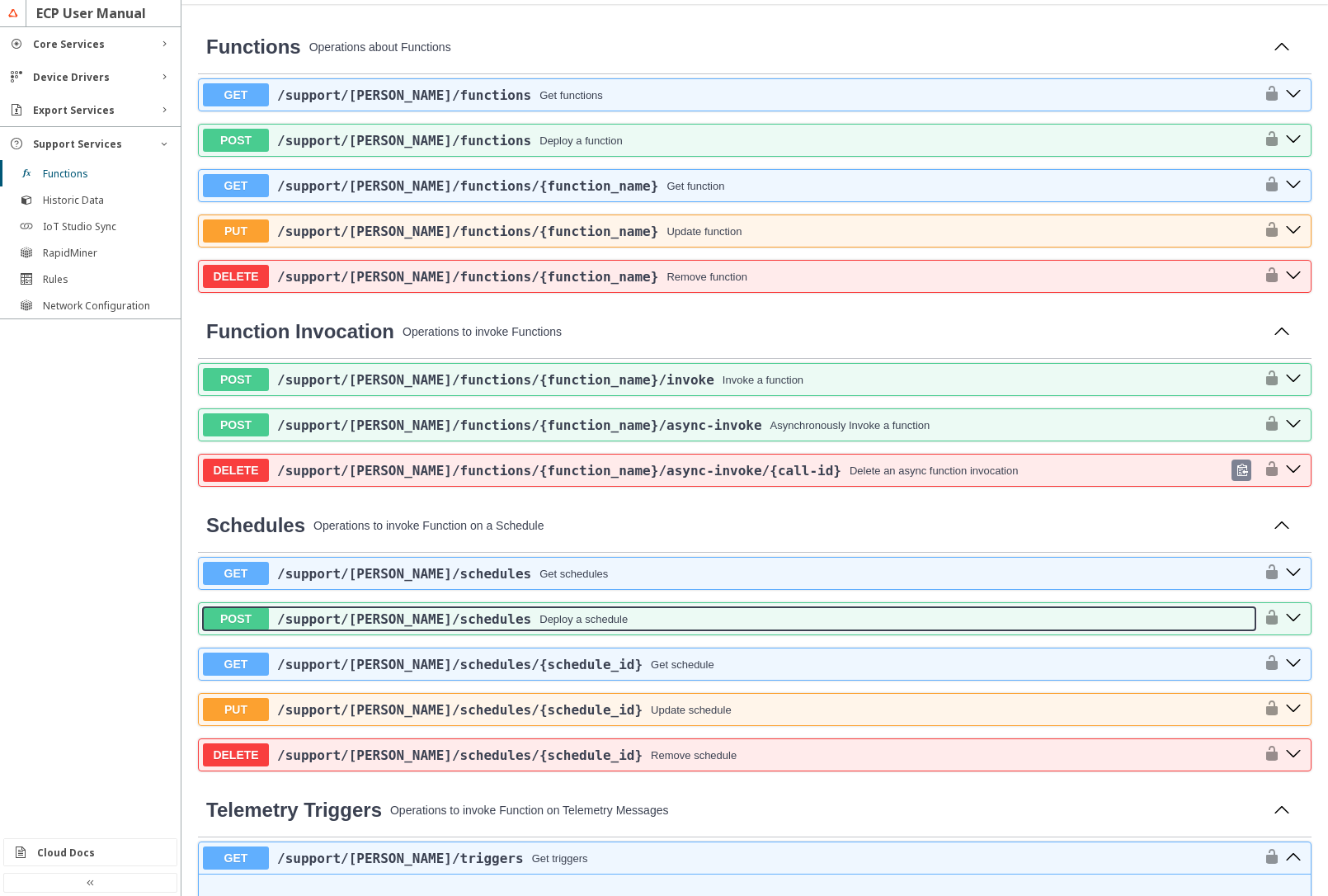
scroll to position [297, 0]
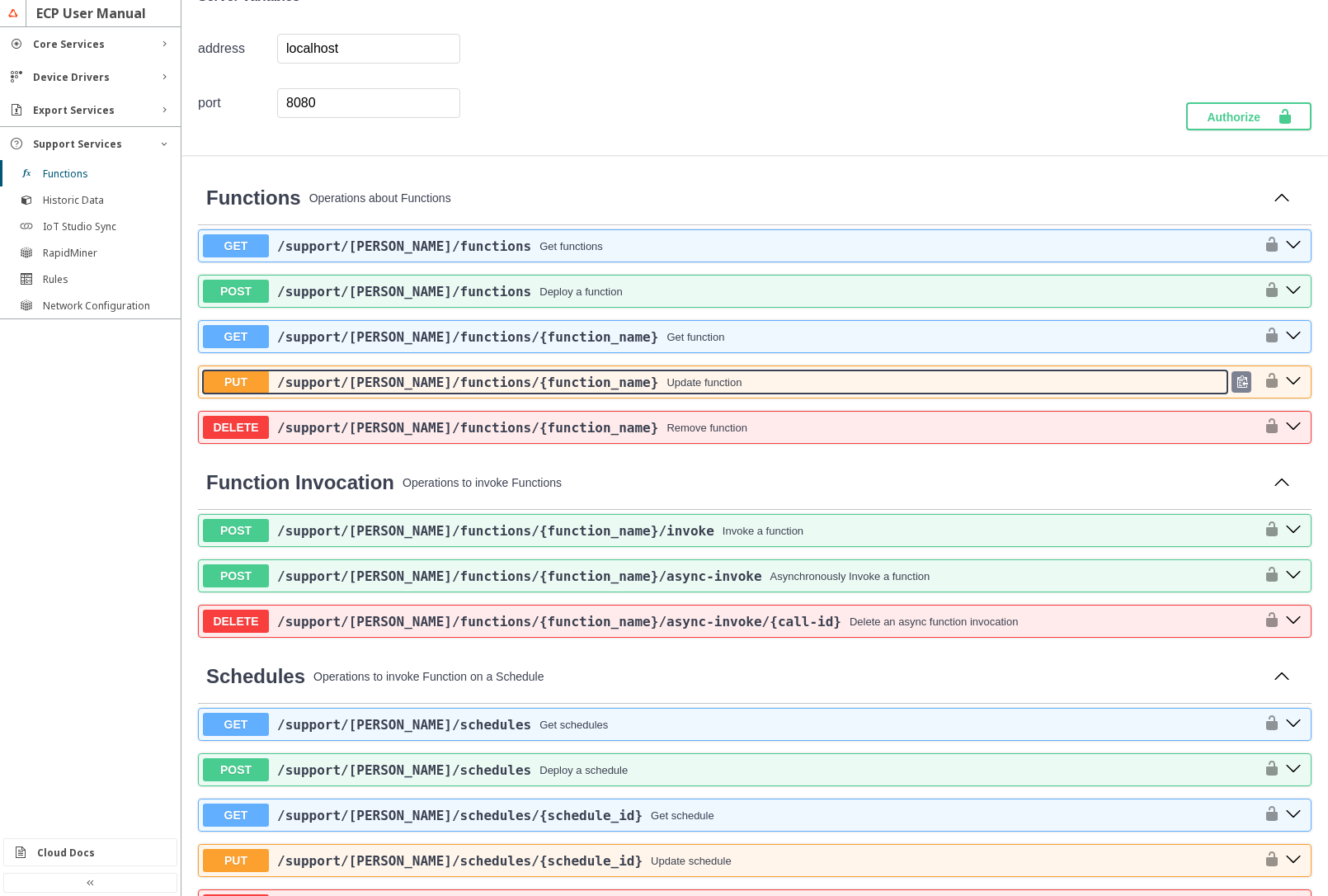
click at [667, 381] on div "Update function" at bounding box center [704, 382] width 75 height 13
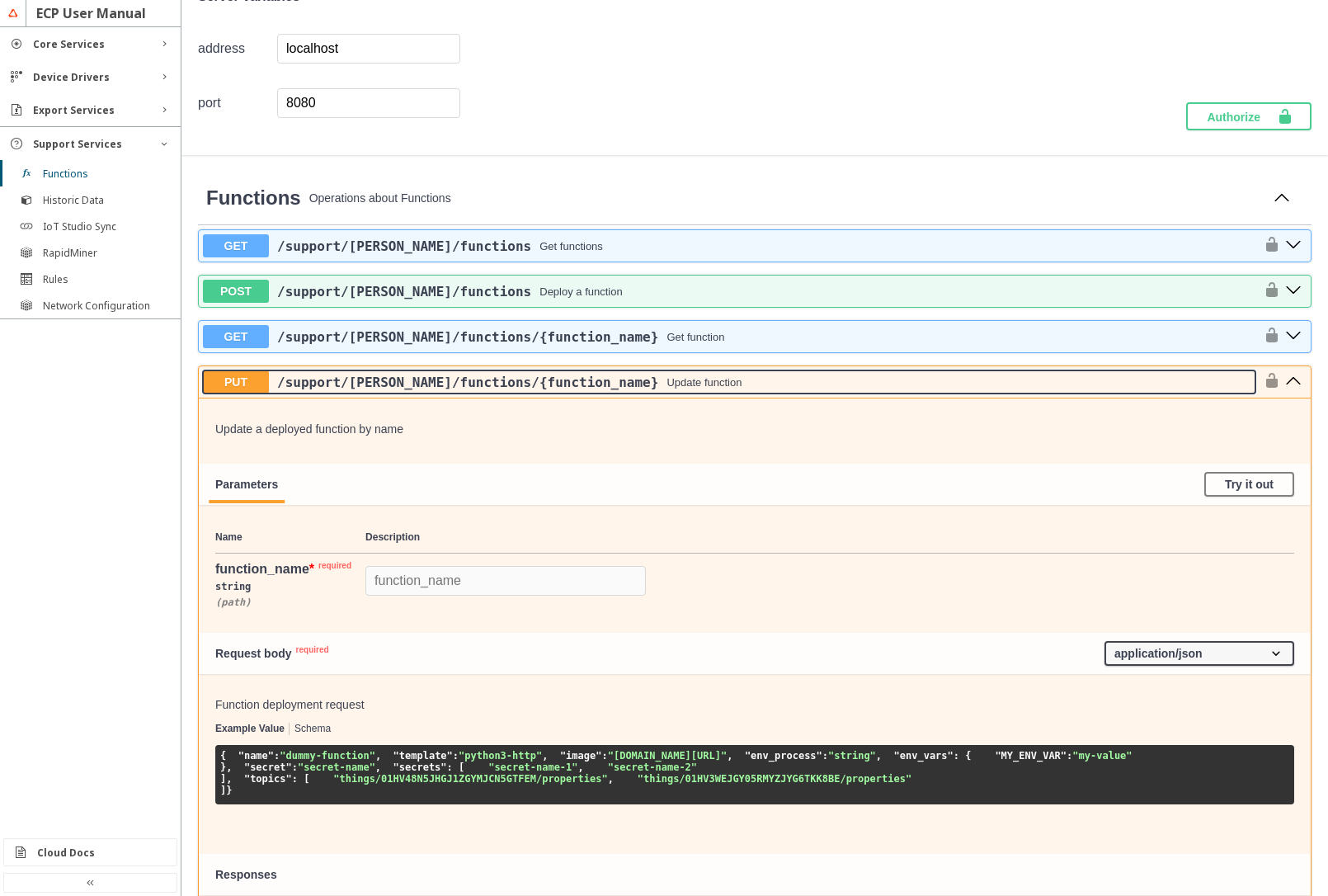
scroll to position [396, 0]
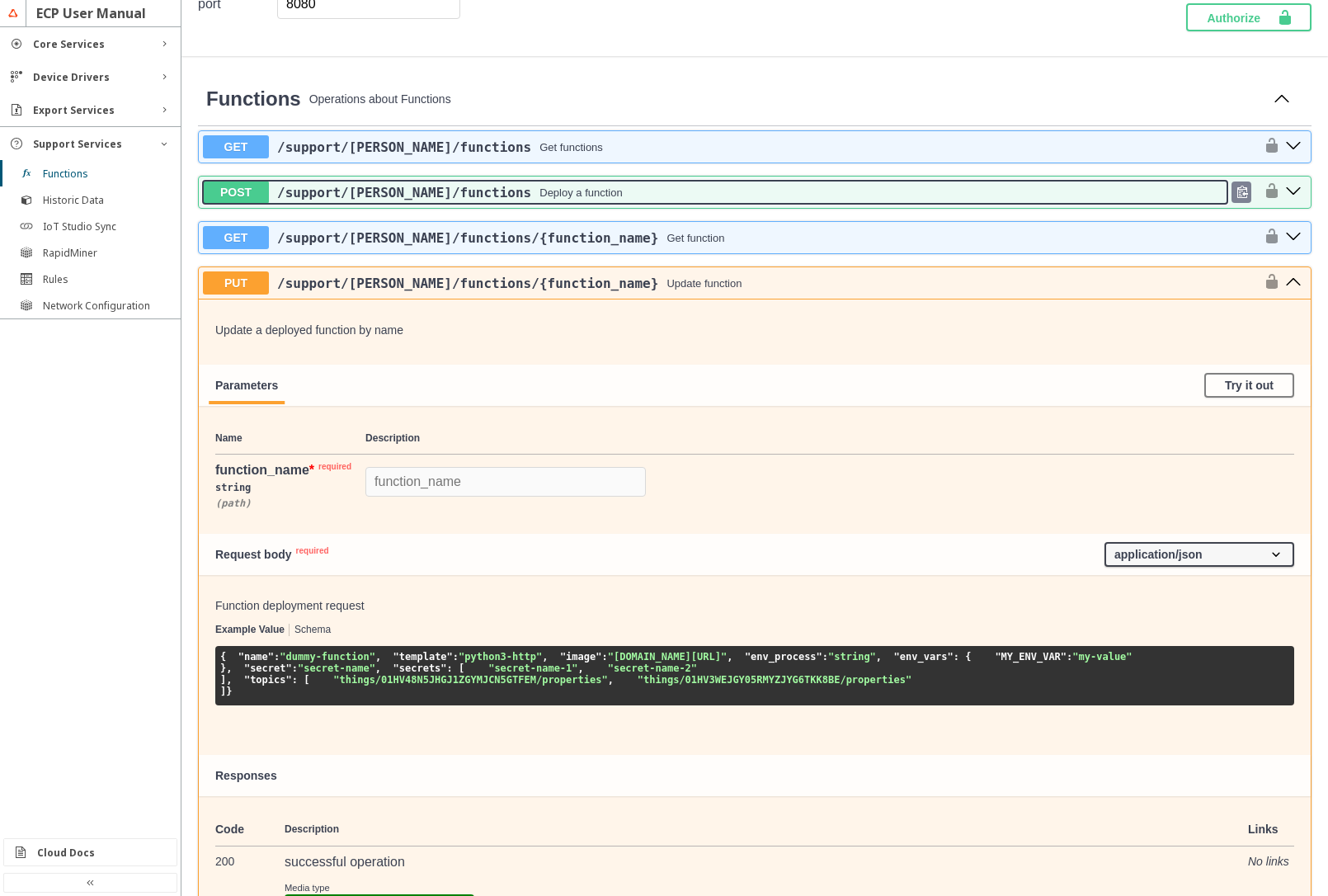
click at [539, 192] on div "Deploy a function" at bounding box center [580, 192] width 82 height 13
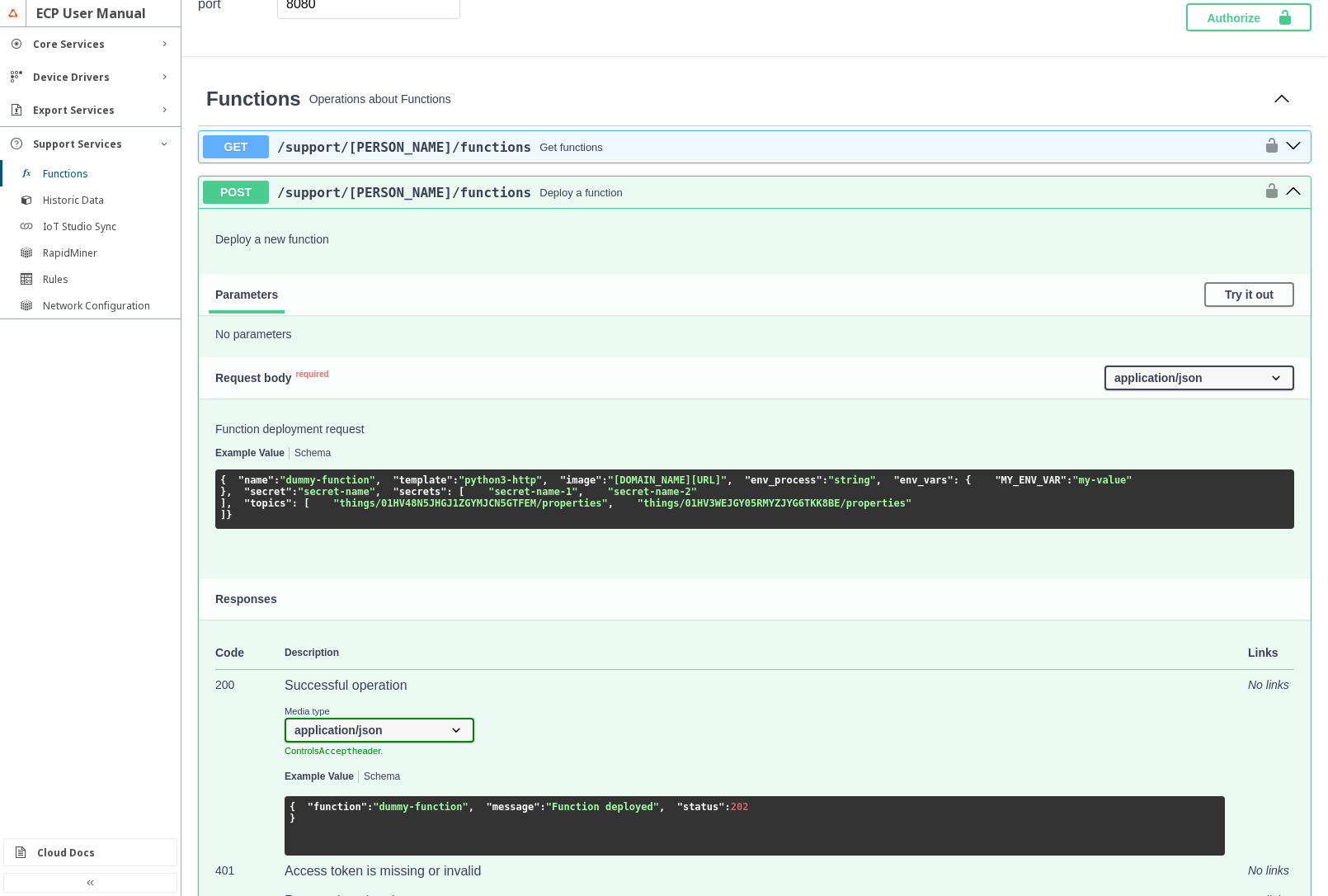
click at [321, 461] on div "Example Value Schema { "name" : "dummy-function" , "template" : "python3-http" …" at bounding box center [755, 487] width 1080 height 81
click at [312, 448] on button "Schema" at bounding box center [312, 454] width 36 height 12
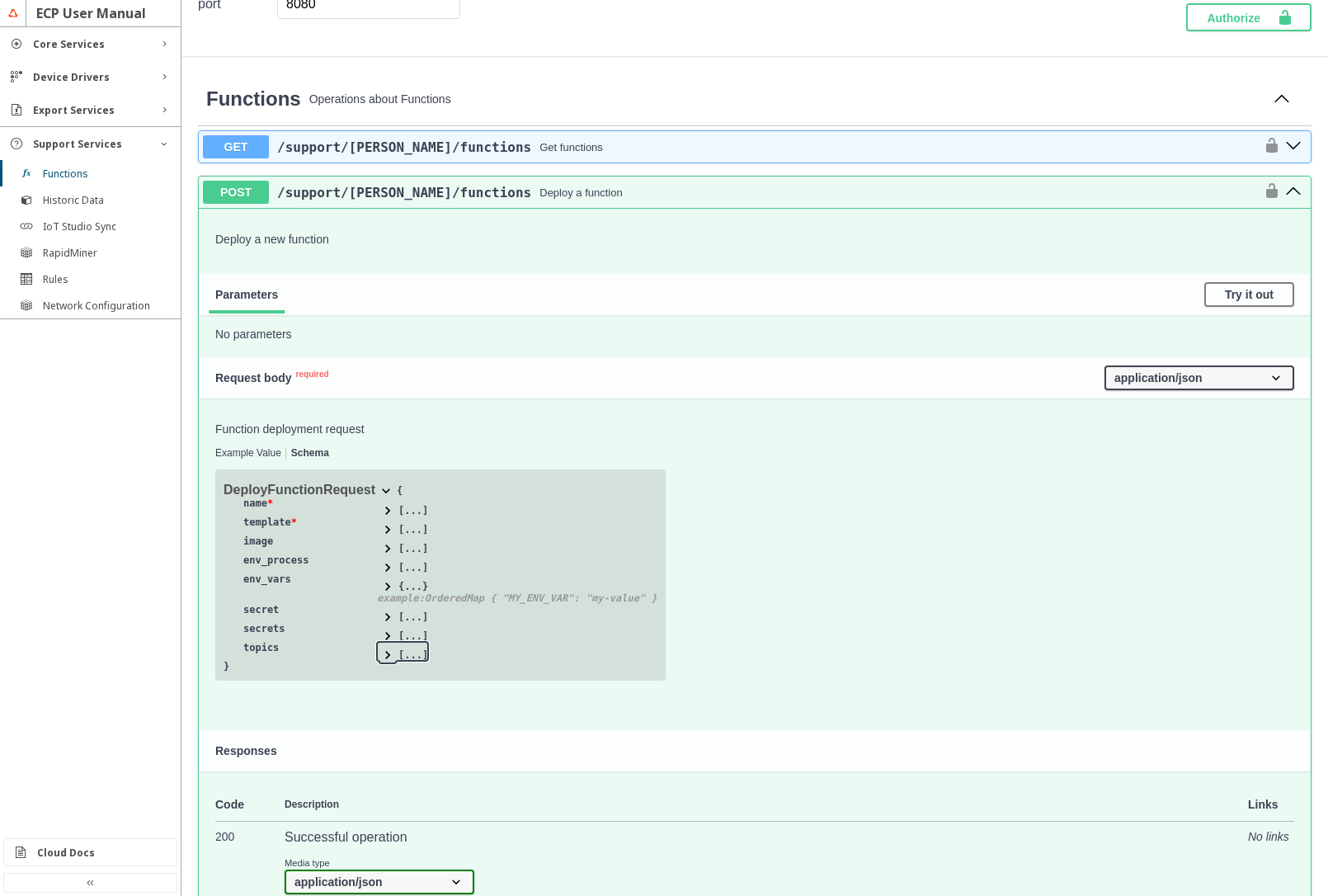
click at [386, 650] on span at bounding box center [388, 654] width 16 height 16
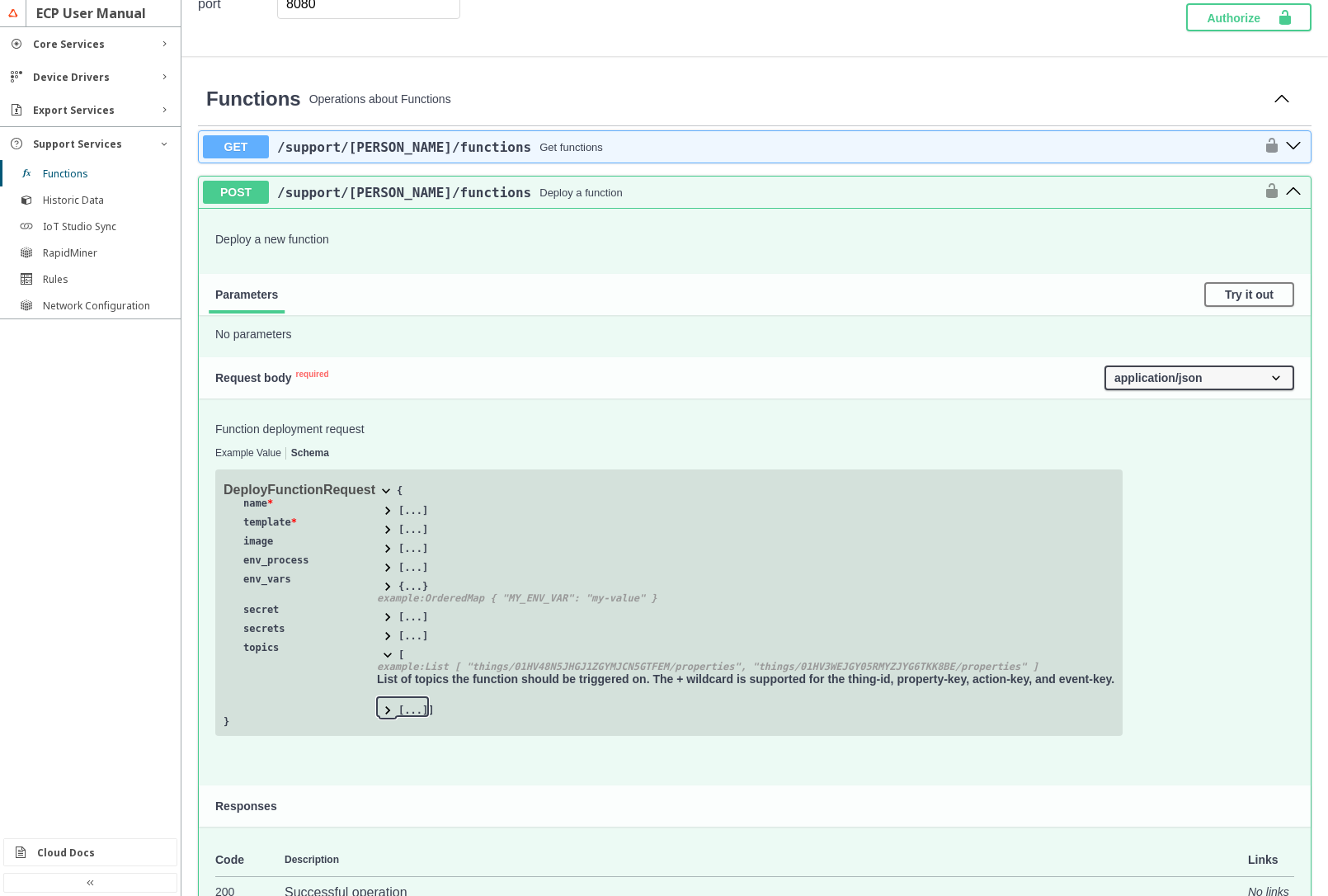
click at [377, 711] on button "[...]" at bounding box center [403, 706] width 51 height 19
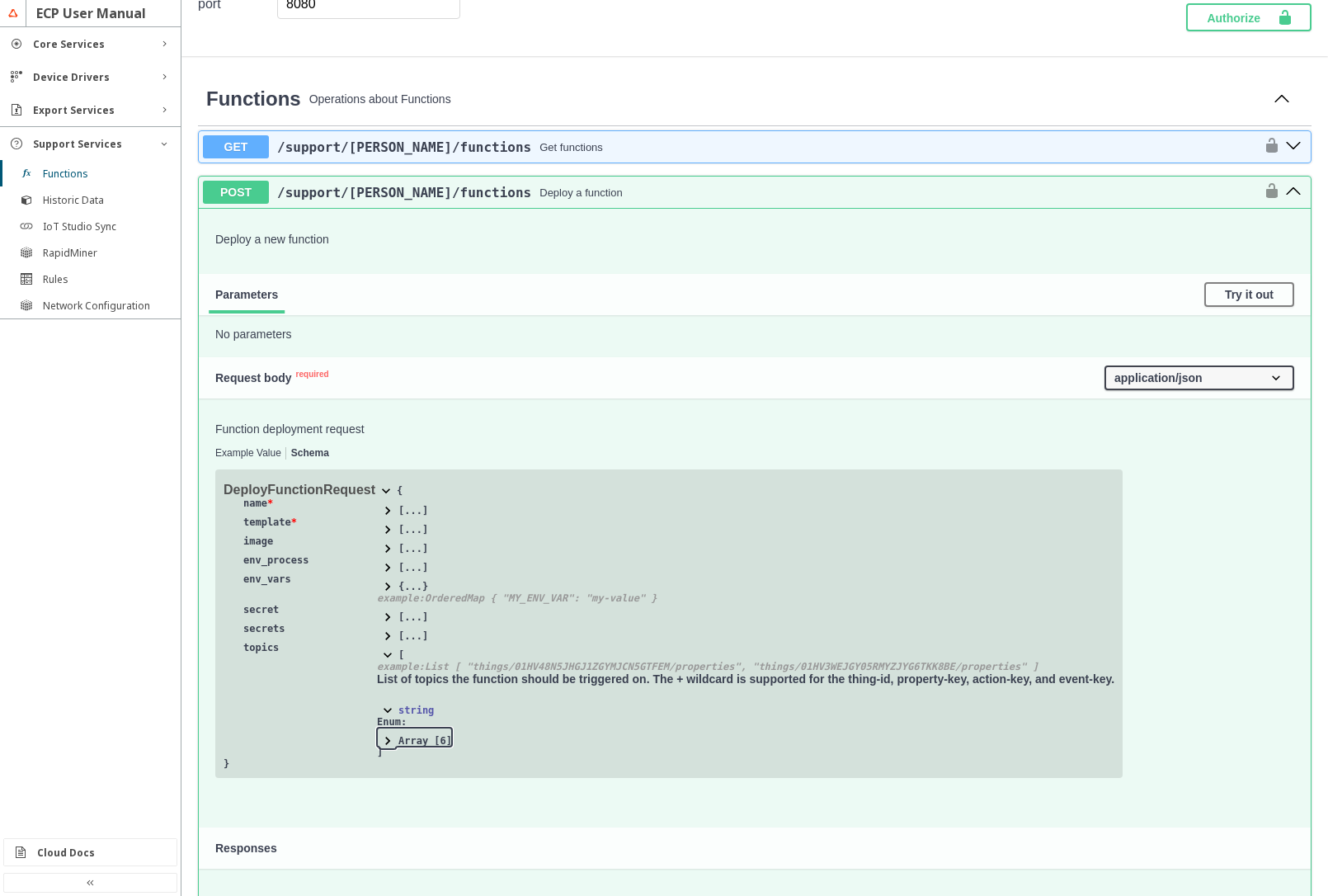
click at [388, 742] on span at bounding box center [388, 740] width 16 height 16
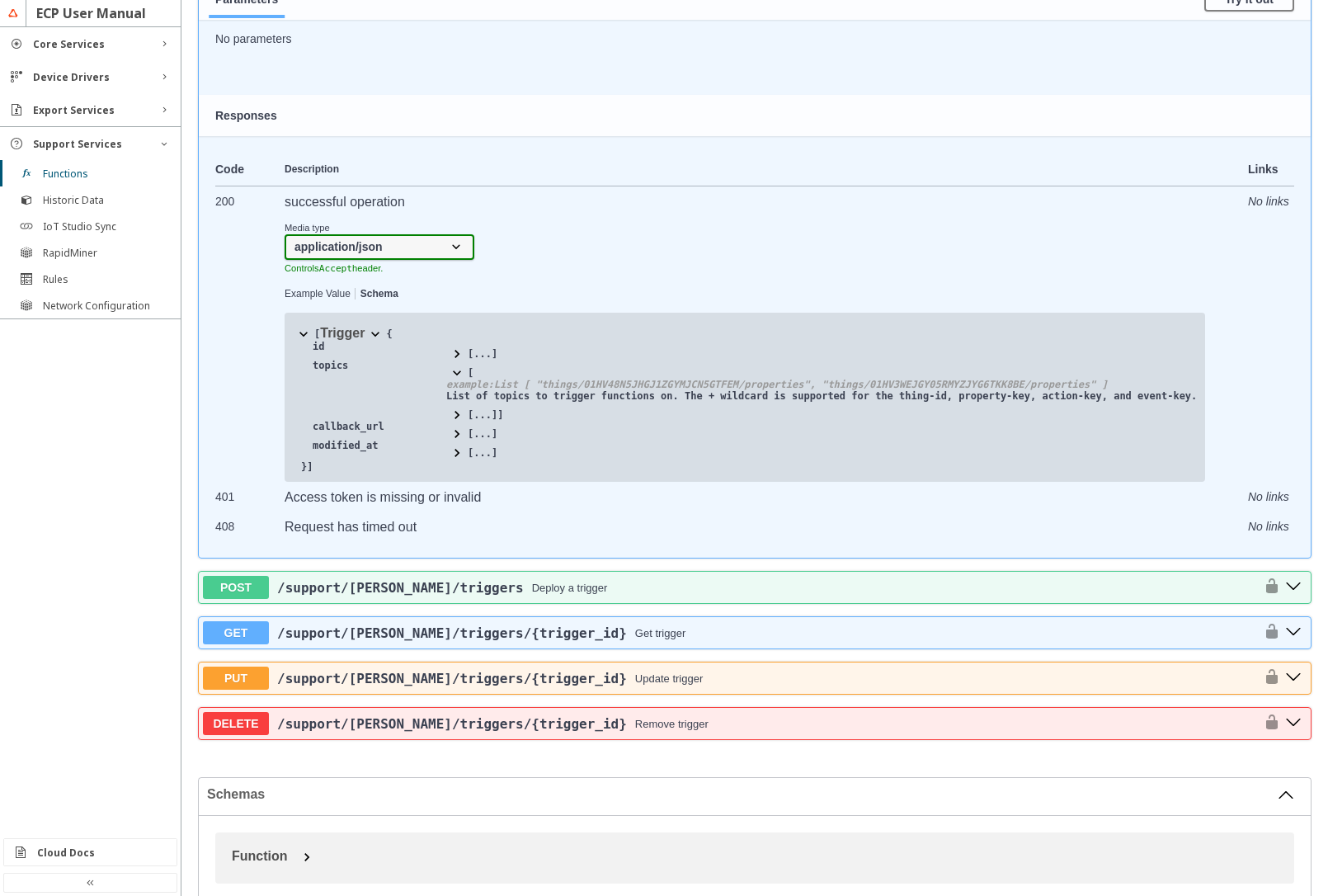
scroll to position [3266, 0]
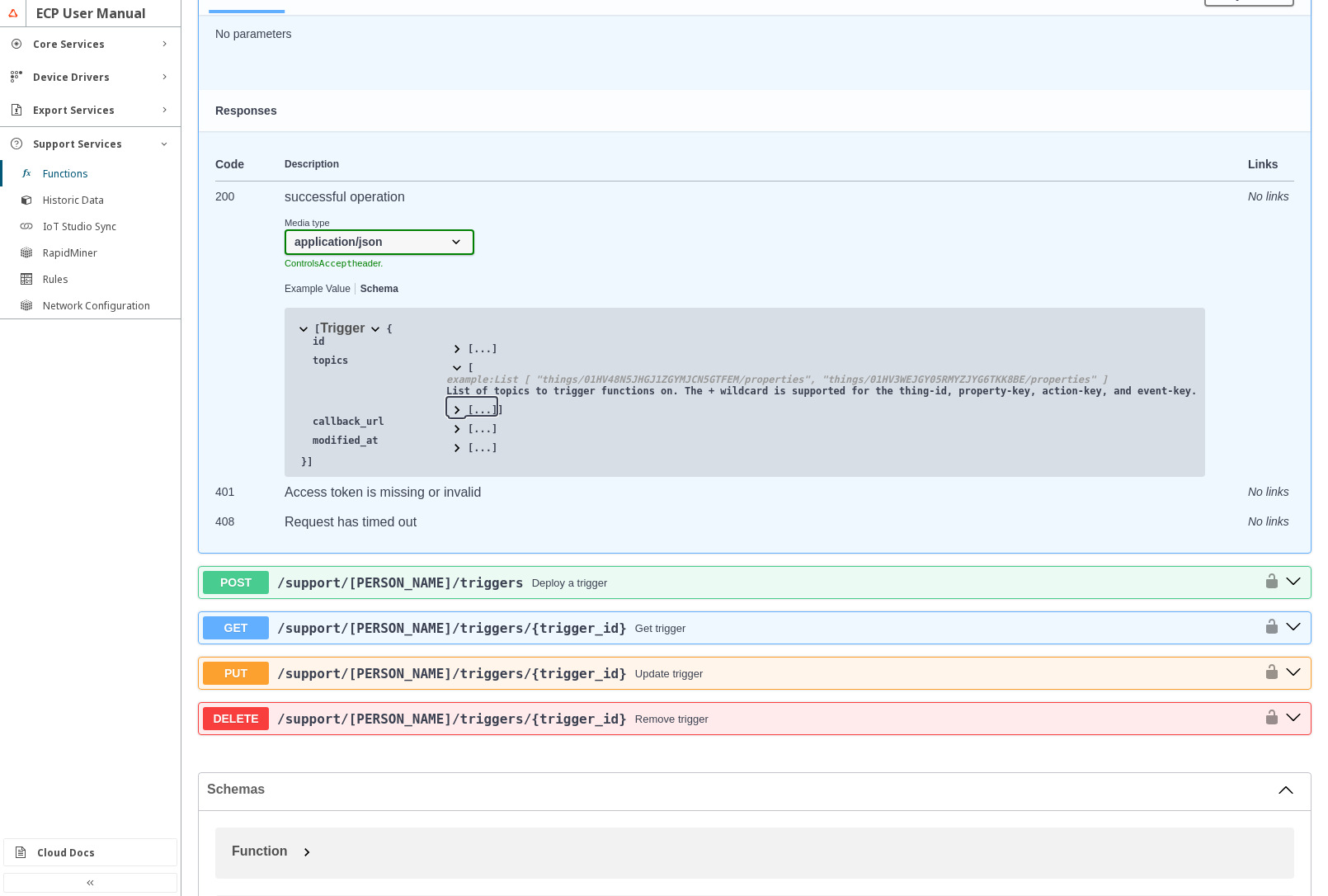
click at [453, 418] on span at bounding box center [456, 409] width 16 height 16
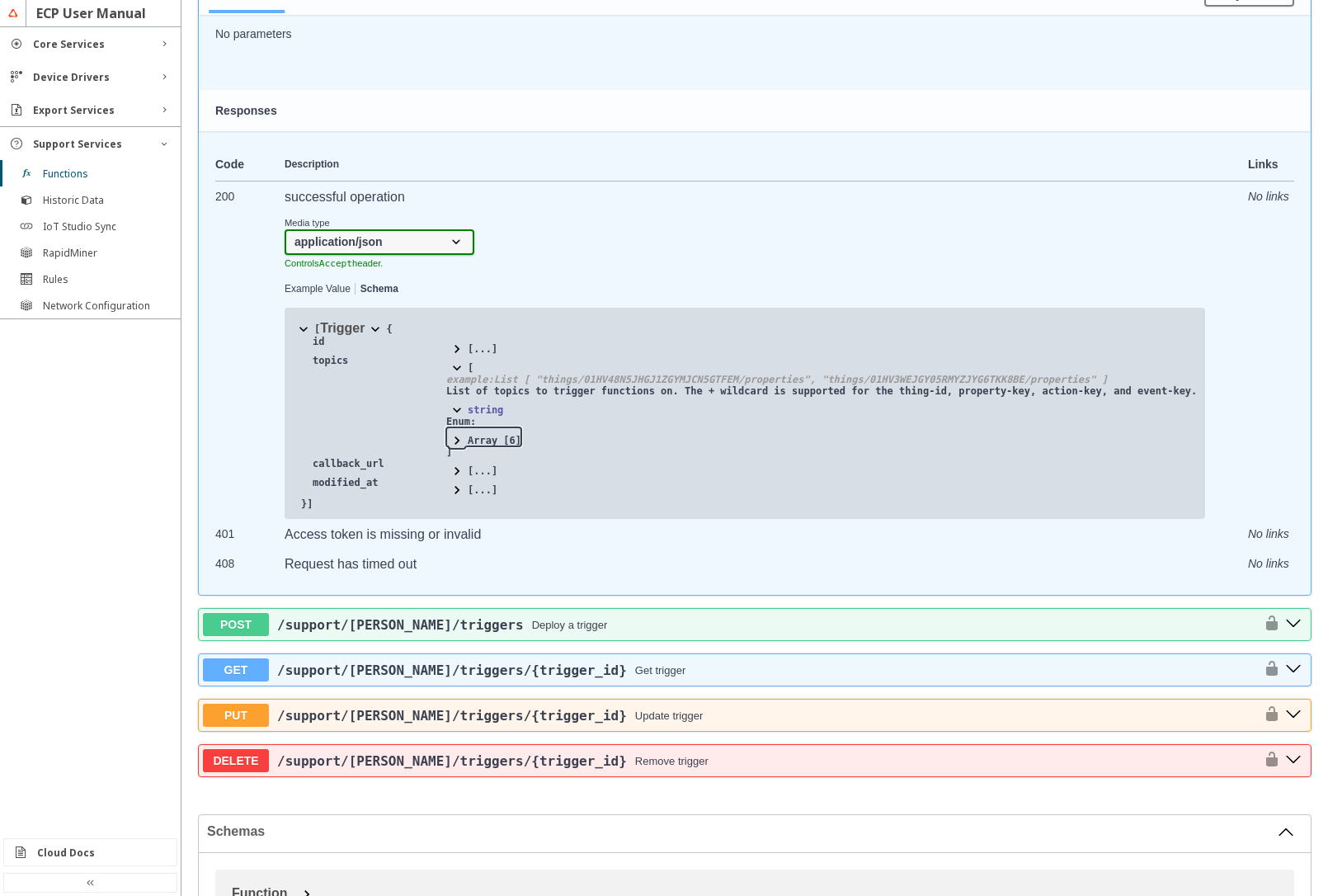
click at [459, 448] on span at bounding box center [456, 440] width 16 height 16
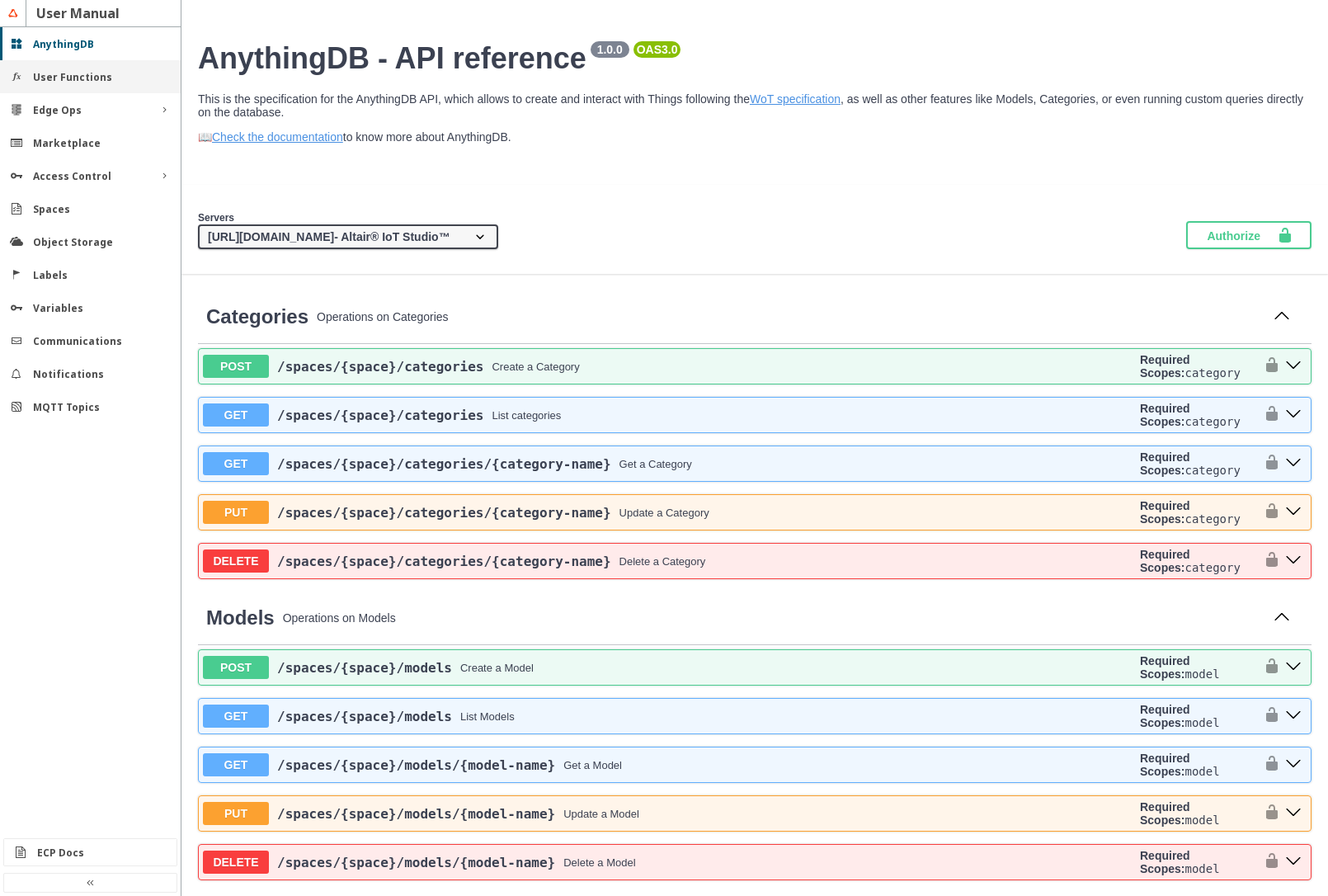
click at [0, 0] on slot "User Functions" at bounding box center [0, 0] width 0 height 0
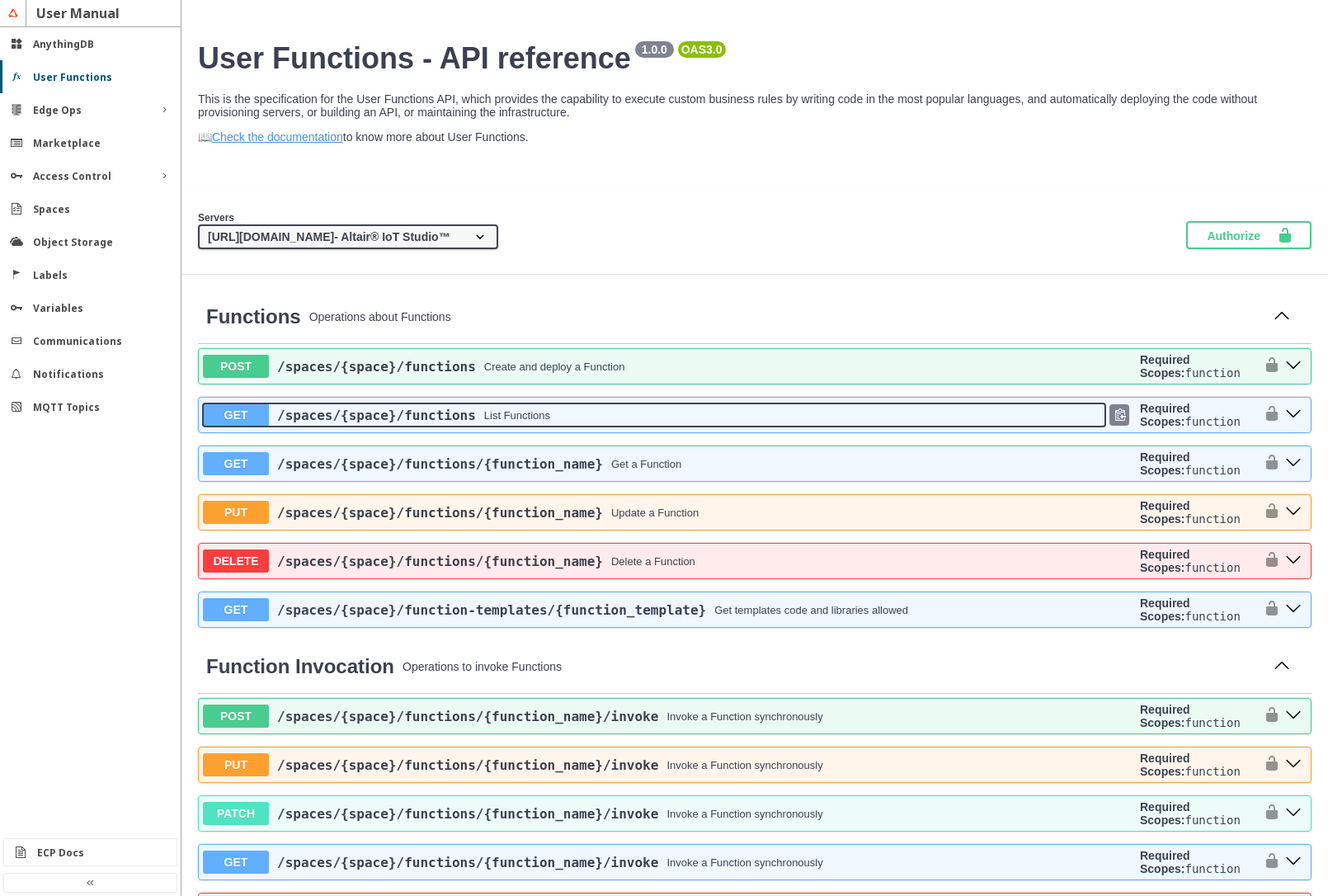
click at [558, 426] on button "GET /spaces /{space} /functions List Functions" at bounding box center [654, 415] width 902 height 23
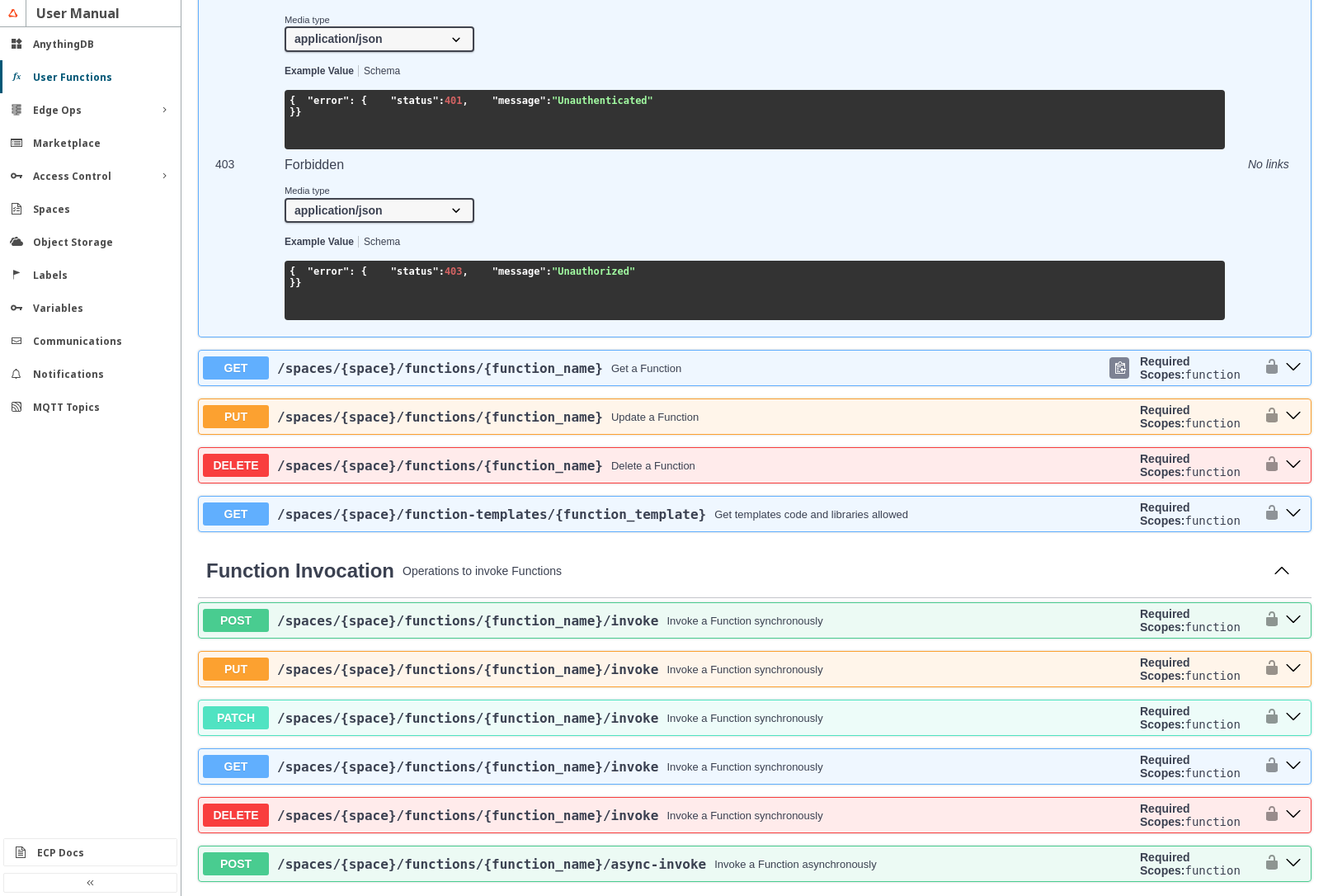
scroll to position [1583, 0]
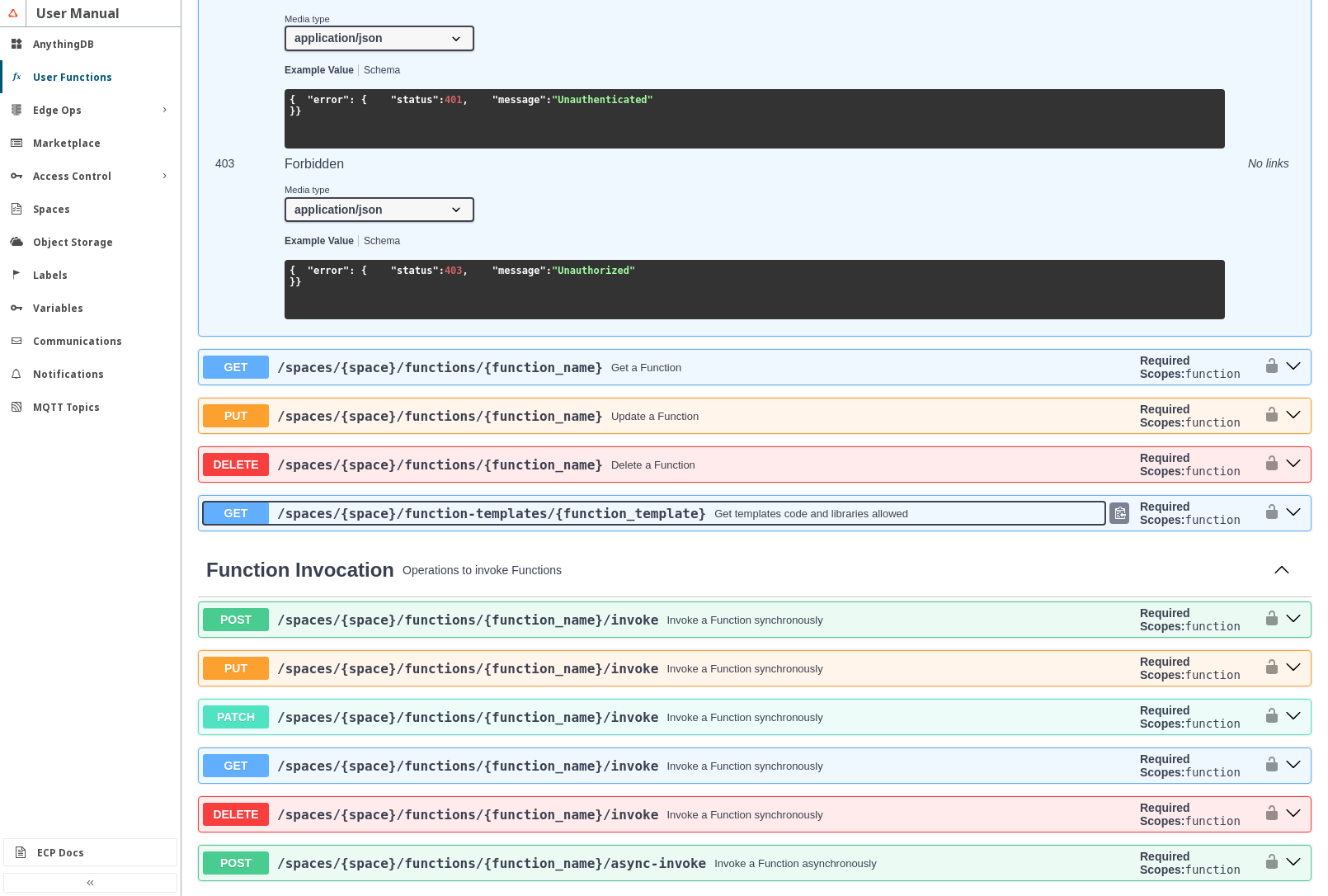
click at [770, 520] on div "Get templates code and libraries allowed" at bounding box center [812, 513] width 194 height 13
